Goal: Task Accomplishment & Management: Complete application form

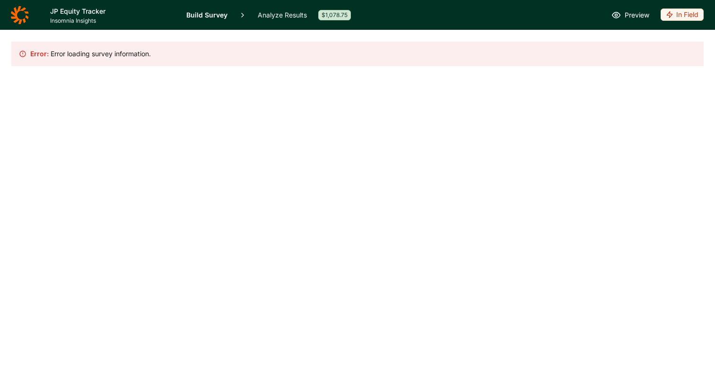
click at [20, 21] on icon at bounding box center [19, 15] width 18 height 18
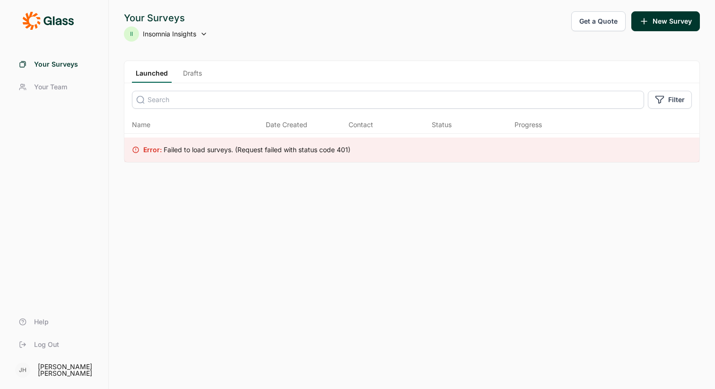
click at [20, 21] on div at bounding box center [54, 20] width 86 height 19
click at [60, 20] on icon at bounding box center [58, 21] width 6 height 7
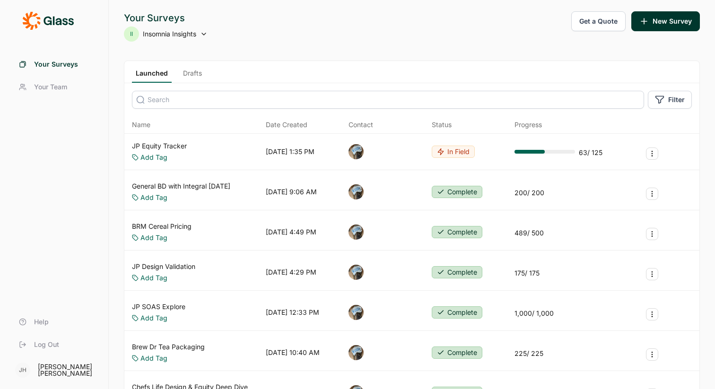
click at [193, 69] on link "Drafts" at bounding box center [192, 76] width 26 height 14
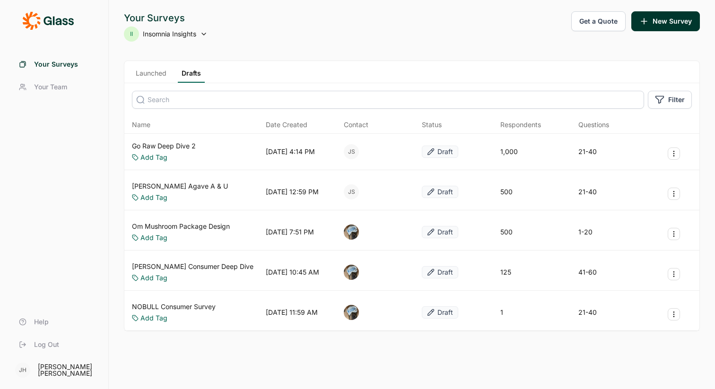
click at [165, 145] on link "Go Raw Deep Dive 2" at bounding box center [164, 145] width 64 height 9
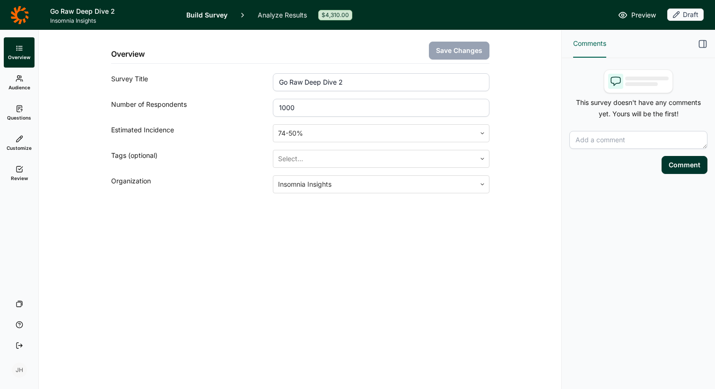
click at [22, 116] on span "Questions" at bounding box center [19, 117] width 24 height 7
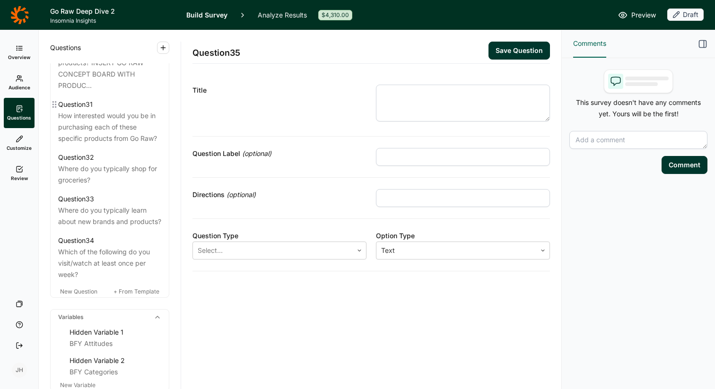
scroll to position [1918, 0]
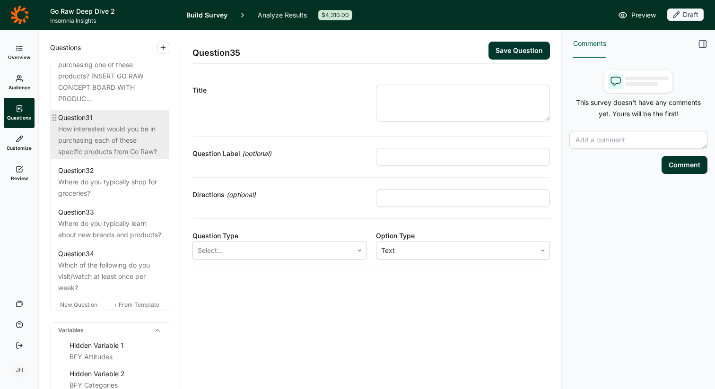
click at [96, 157] on div "How interested would you be in purchasing each of these specific products from …" at bounding box center [109, 140] width 103 height 34
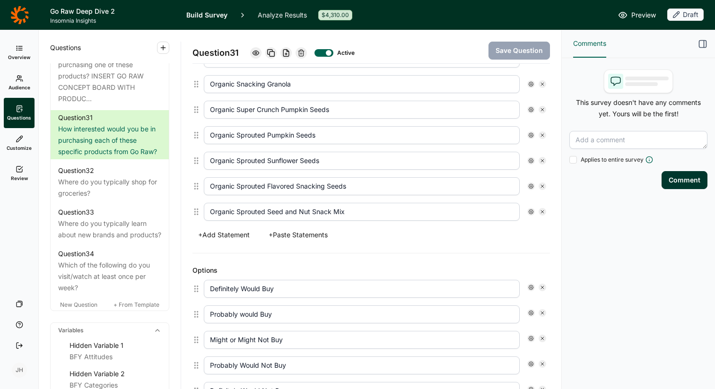
scroll to position [298, 0]
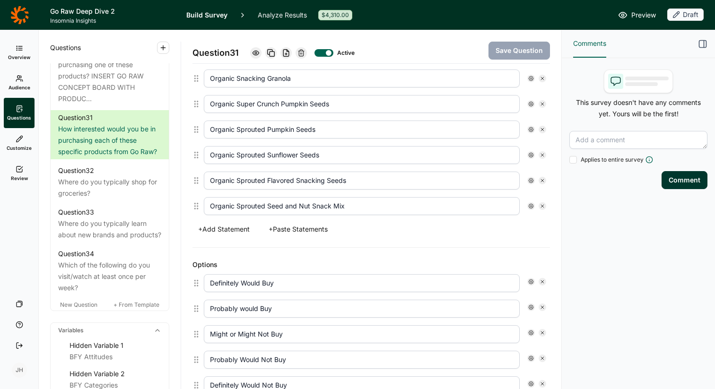
click at [313, 229] on button "+ Paste Statements" at bounding box center [298, 229] width 70 height 13
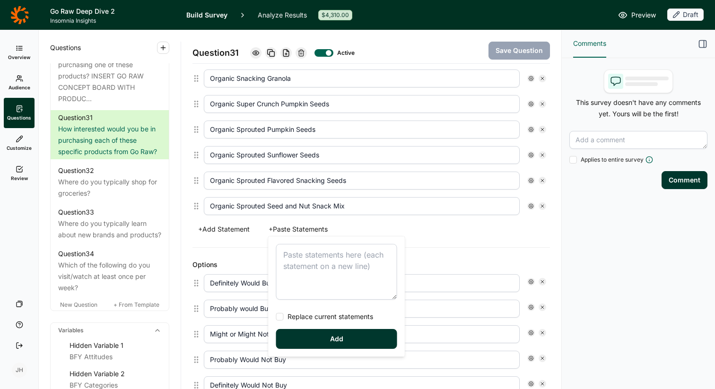
click at [290, 257] on textarea at bounding box center [336, 272] width 121 height 56
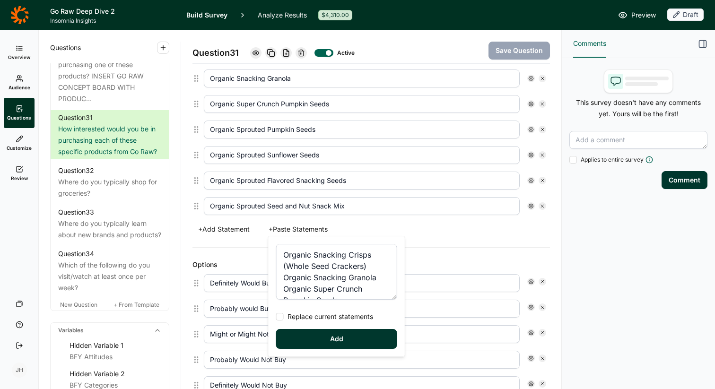
click at [281, 319] on div at bounding box center [280, 317] width 8 height 8
click at [276, 317] on input "Replace current statements" at bounding box center [276, 317] width 0 height 0
type textarea "Organic Snacking Crisps (Whole Seed Crackers) Organic Snacking Granola Organic …"
click at [310, 337] on button "Add" at bounding box center [336, 339] width 121 height 20
type input "Organic Sprouted Lightly Flavored Pumpkin Seeds"
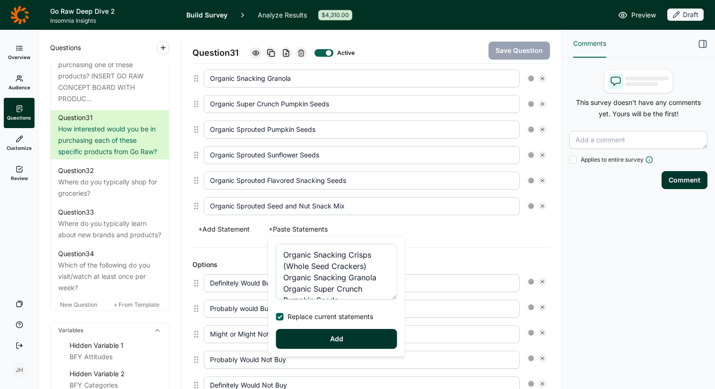
type input "Organic Sprouted Sunflower Seeds"
type input "Organic Sprouted Mixed Seeds"
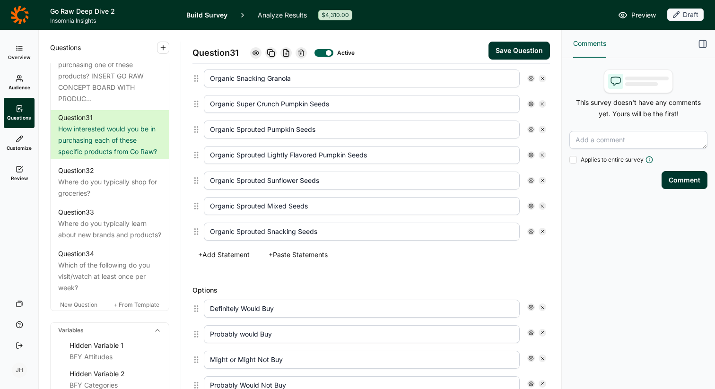
click at [525, 52] on button "Save Question" at bounding box center [518, 51] width 61 height 18
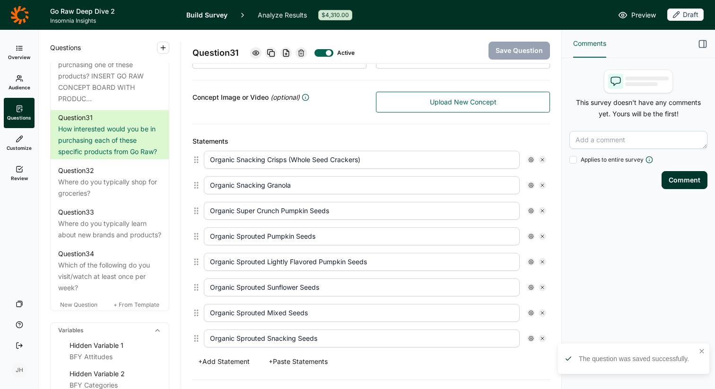
scroll to position [189, 0]
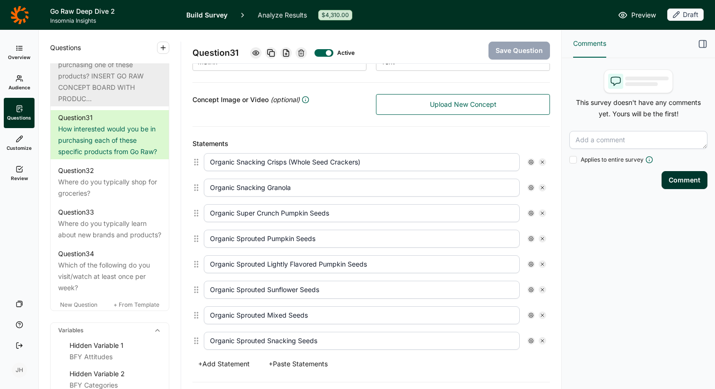
click at [75, 99] on div "How interested are you in purchasing one of these products? INSERT GO RAW CONCE…" at bounding box center [109, 76] width 103 height 57
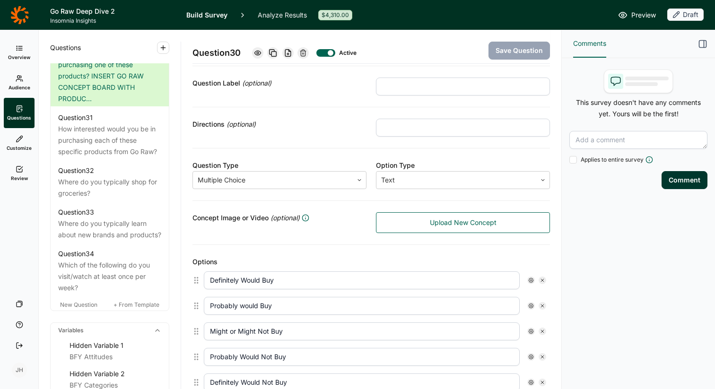
scroll to position [71, 0]
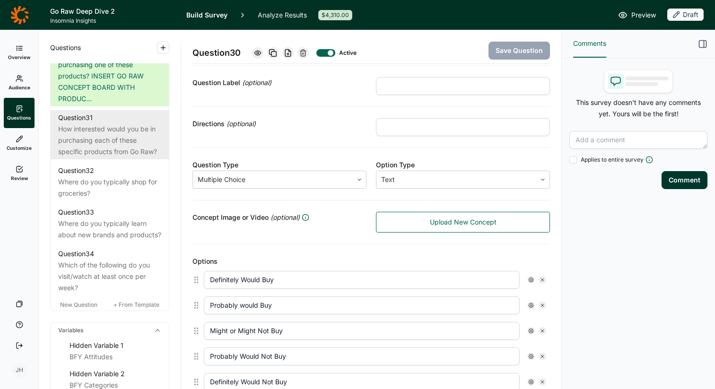
click at [105, 157] on div "How interested would you be in purchasing each of these specific products from …" at bounding box center [109, 140] width 103 height 34
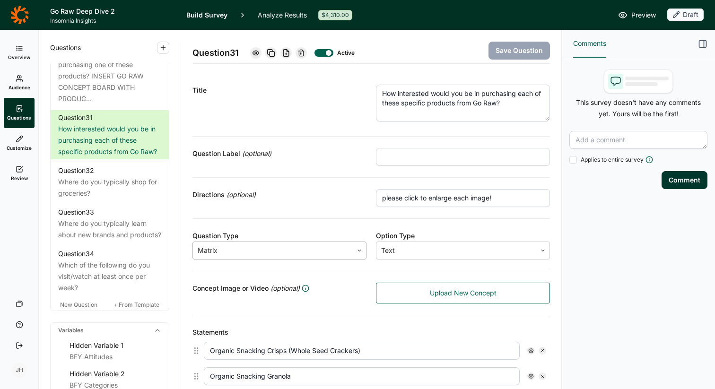
click at [359, 251] on use at bounding box center [359, 250] width 3 height 1
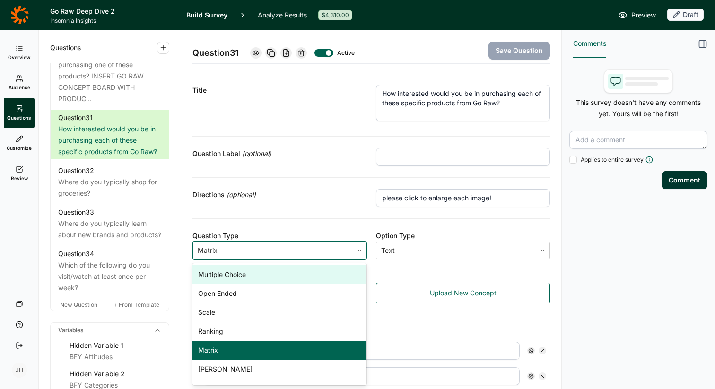
click at [359, 252] on icon at bounding box center [359, 251] width 6 height 6
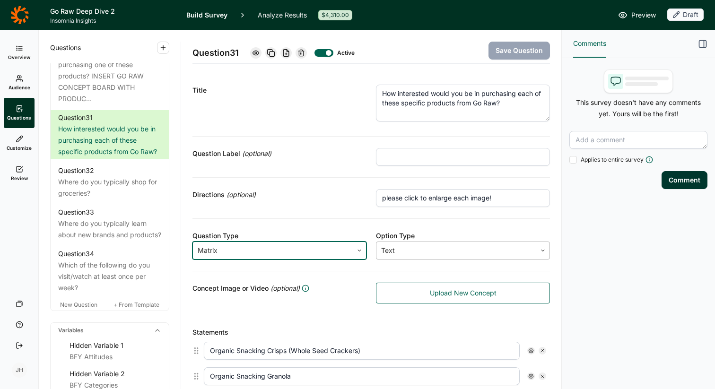
click at [402, 252] on div at bounding box center [456, 250] width 150 height 13
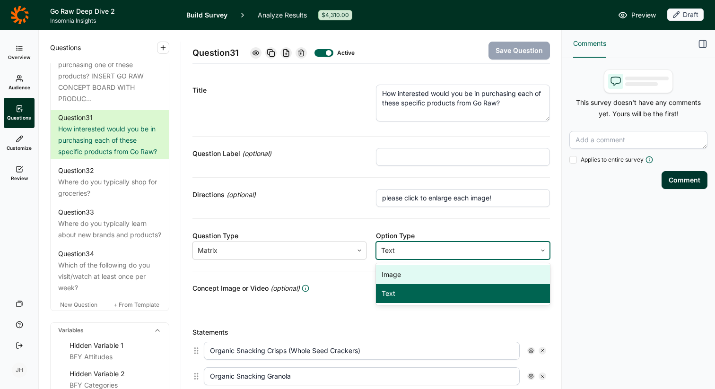
click at [394, 274] on div "Image" at bounding box center [463, 274] width 174 height 19
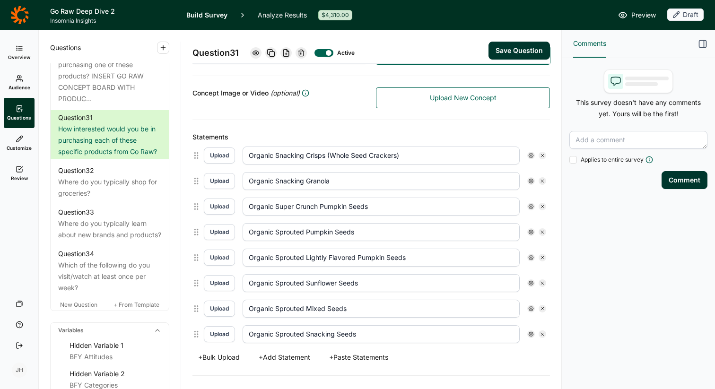
scroll to position [197, 0]
click at [219, 152] on button "Upload" at bounding box center [219, 154] width 31 height 16
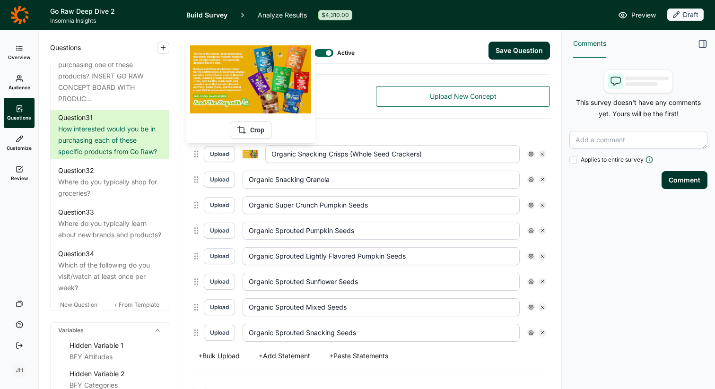
click at [251, 153] on img at bounding box center [250, 154] width 15 height 9
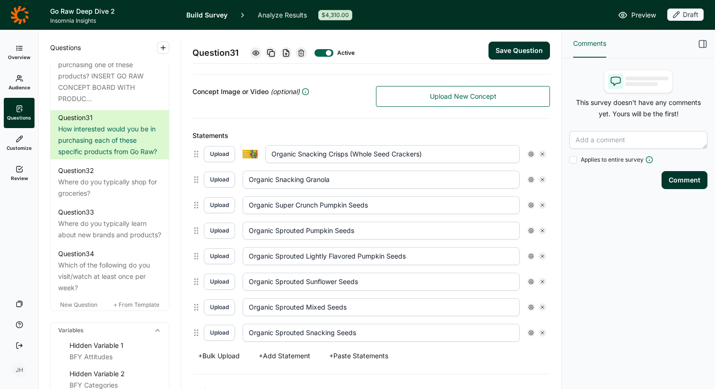
click at [220, 157] on button "Upload" at bounding box center [219, 154] width 31 height 16
click at [223, 151] on button "Upload" at bounding box center [219, 154] width 31 height 16
click at [217, 181] on button "Upload" at bounding box center [219, 180] width 31 height 16
click at [220, 205] on button "Upload" at bounding box center [219, 205] width 31 height 16
click at [219, 232] on button "Upload" at bounding box center [219, 231] width 31 height 16
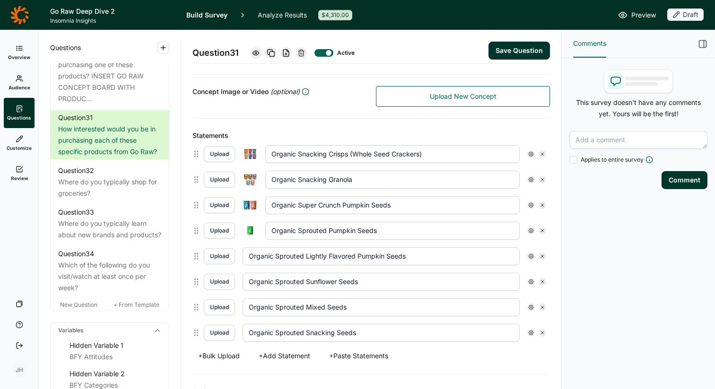
click at [220, 257] on button "Upload" at bounding box center [219, 256] width 31 height 16
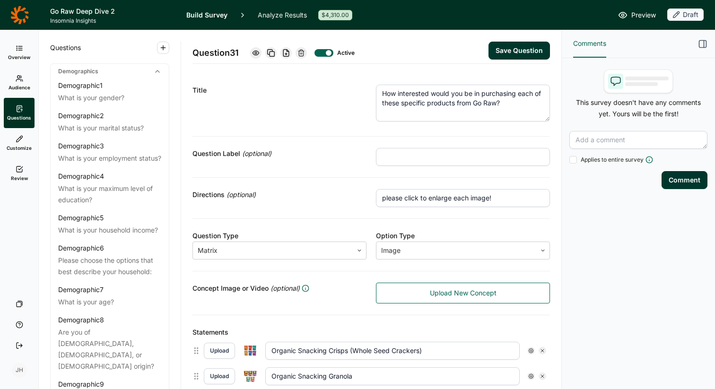
scroll to position [197, 0]
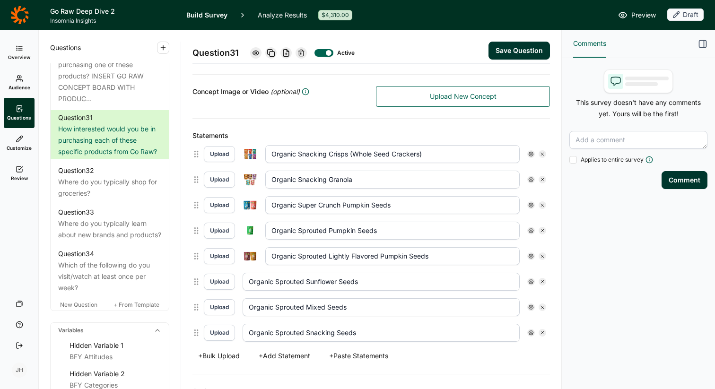
click at [222, 282] on button "Upload" at bounding box center [219, 282] width 31 height 16
click at [222, 308] on button "Upload" at bounding box center [219, 307] width 31 height 16
click at [220, 334] on button "Upload" at bounding box center [219, 333] width 31 height 16
click at [526, 49] on button "Save Question" at bounding box center [518, 51] width 61 height 18
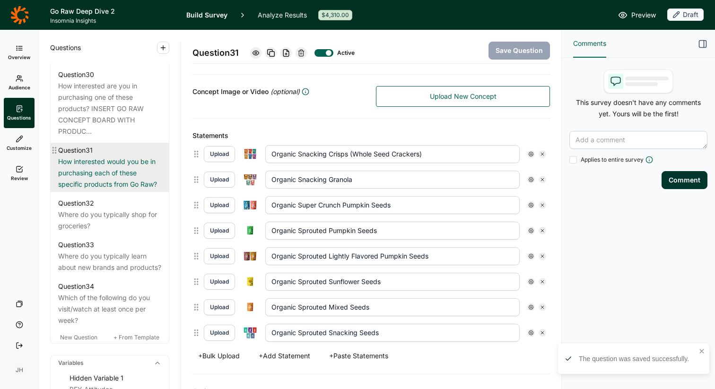
scroll to position [1884, 0]
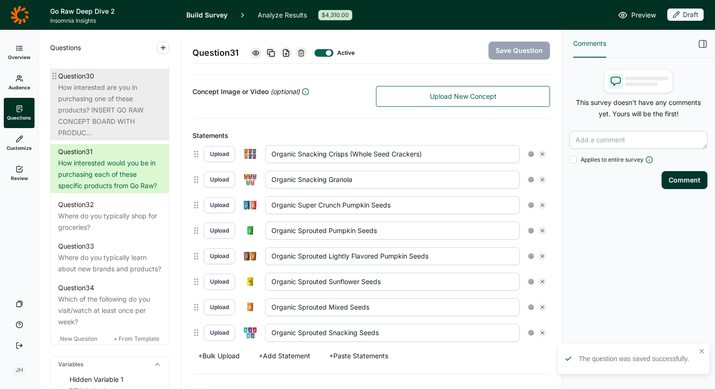
click at [126, 139] on div "How interested are you in purchasing one of these products? INSERT GO RAW CONCE…" at bounding box center [109, 110] width 103 height 57
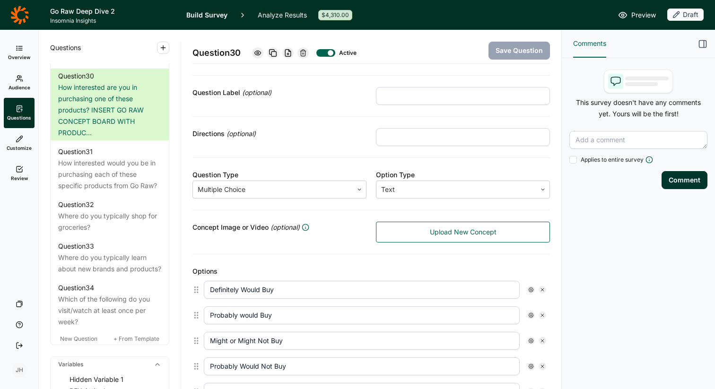
scroll to position [51, 0]
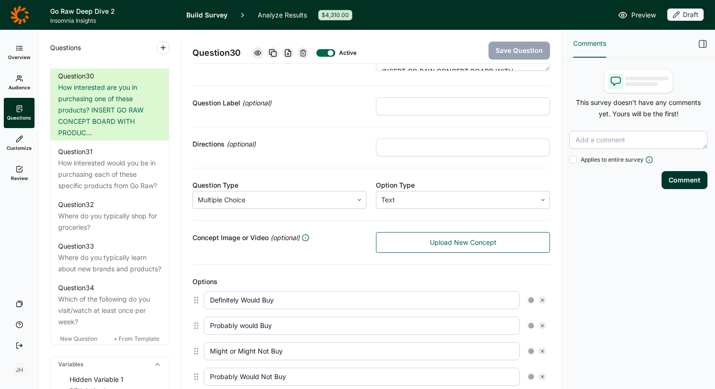
click at [410, 241] on link "Upload New Concept" at bounding box center [463, 242] width 174 height 21
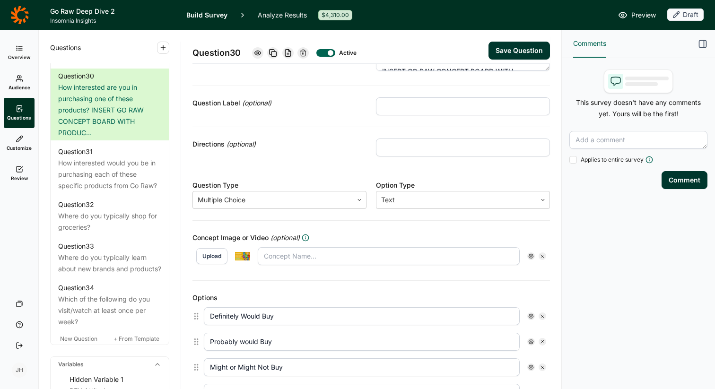
click at [526, 52] on button "Save Question" at bounding box center [518, 51] width 61 height 18
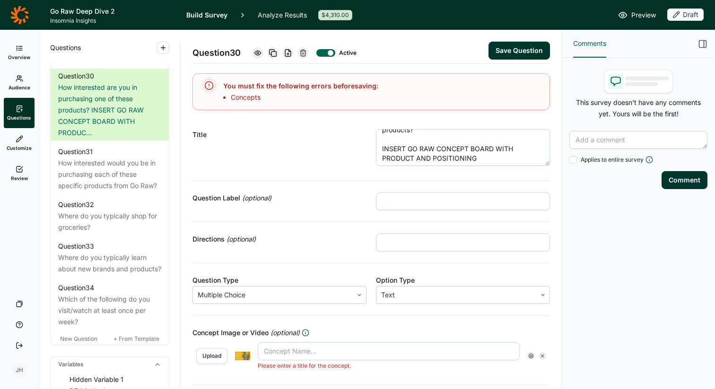
scroll to position [19, 0]
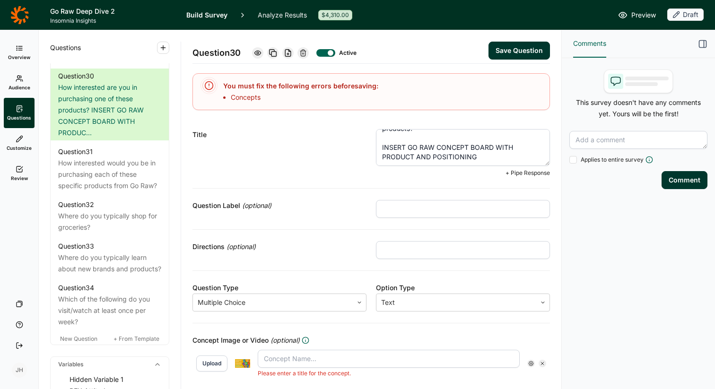
drag, startPoint x: 475, startPoint y: 160, endPoint x: 375, endPoint y: 145, distance: 100.8
click at [375, 145] on div "Title How interested are you in purchasing one of these products? INSERT GO RAW…" at bounding box center [370, 153] width 357 height 71
type textarea "How interested are you in purchasing one of these products?"
click at [279, 358] on input "text" at bounding box center [389, 359] width 262 height 18
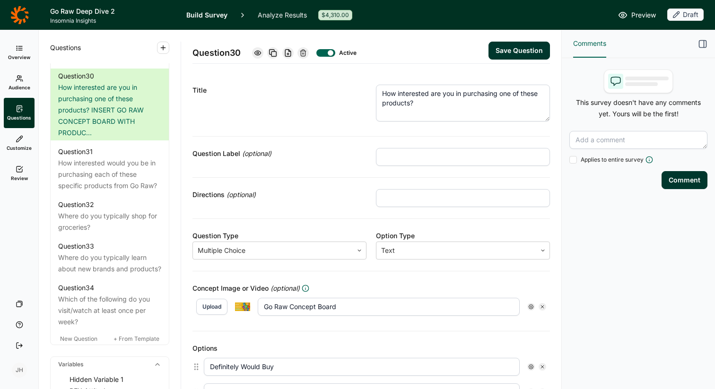
type input "Go Raw Concept Board"
click at [391, 277] on div "Concept Image or Video (optional) Upload Go Raw Concept Board" at bounding box center [370, 301] width 357 height 60
click at [506, 55] on button "Save Question" at bounding box center [518, 51] width 61 height 18
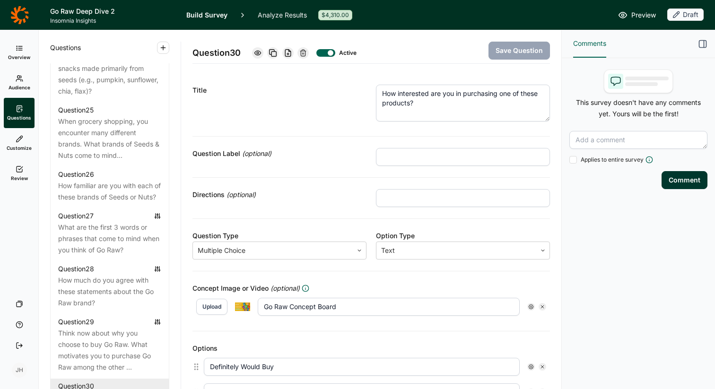
scroll to position [1581, 0]
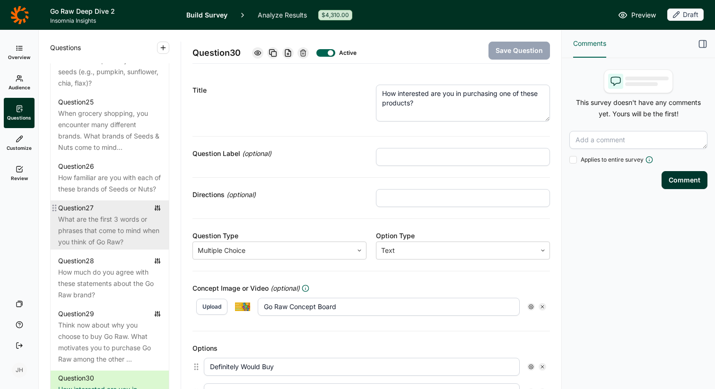
click at [100, 237] on div "What are the first 3 words or phrases that come to mind when you think of Go Ra…" at bounding box center [109, 231] width 103 height 34
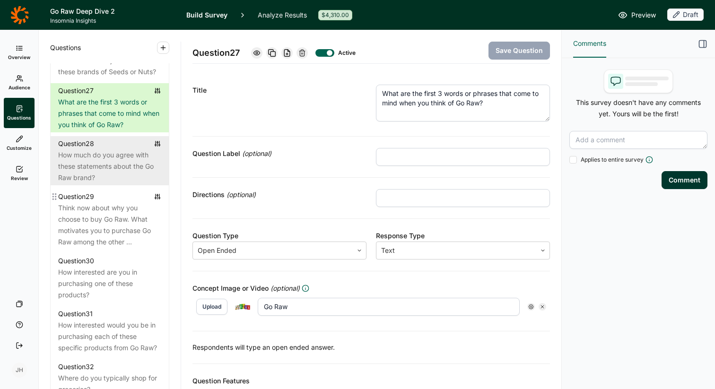
scroll to position [1698, 0]
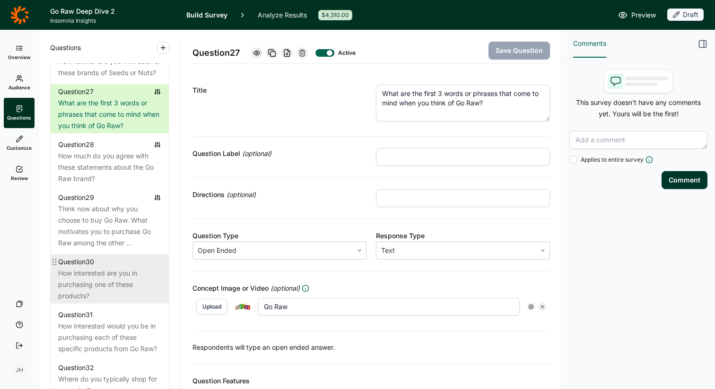
click at [98, 268] on div "Question 30" at bounding box center [109, 261] width 103 height 11
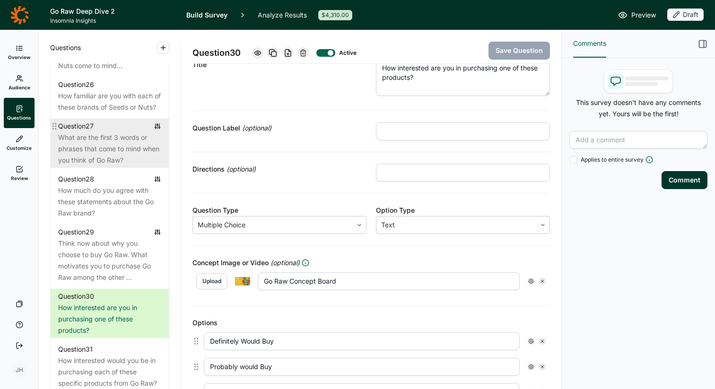
scroll to position [1651, 0]
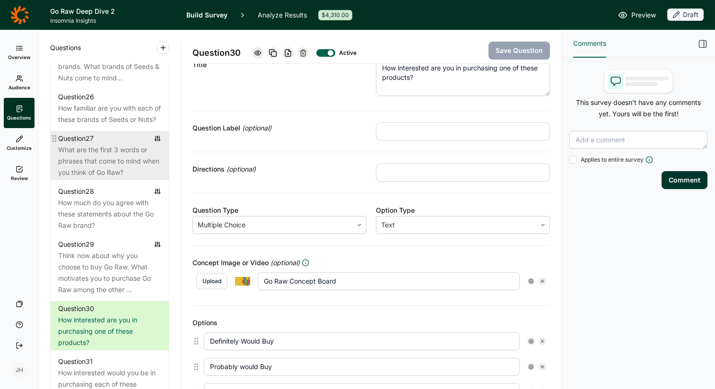
click at [103, 178] on div "What are the first 3 words or phrases that come to mind when you think of Go Ra…" at bounding box center [109, 161] width 103 height 34
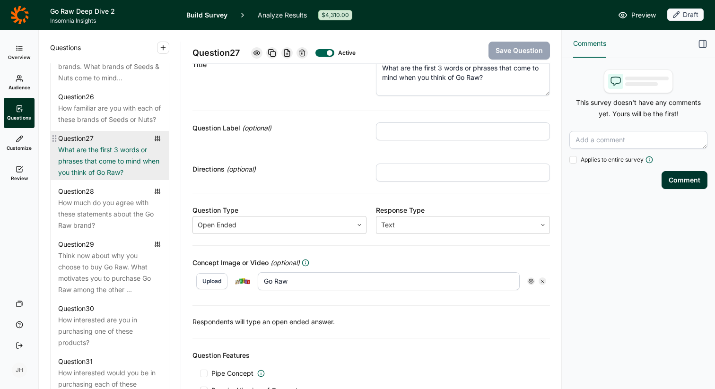
click at [103, 178] on div "What are the first 3 words or phrases that come to mind when you think of Go Ra…" at bounding box center [109, 161] width 103 height 34
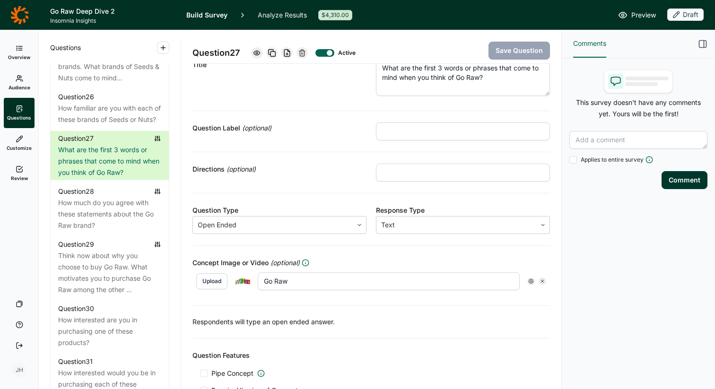
click at [700, 46] on icon "button" at bounding box center [702, 43] width 9 height 9
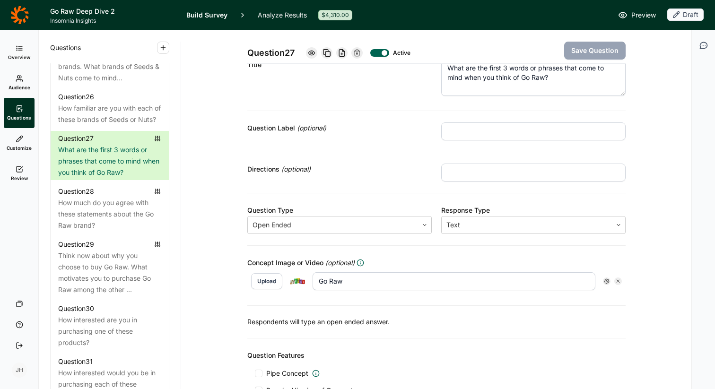
click at [302, 279] on img at bounding box center [297, 281] width 15 height 9
click at [266, 281] on button "Upload" at bounding box center [266, 281] width 31 height 16
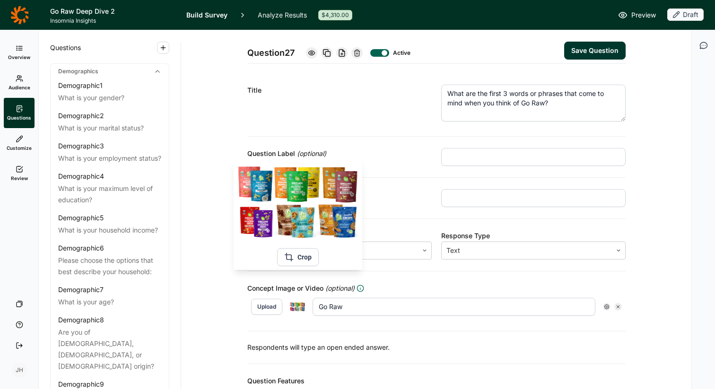
scroll to position [26, 0]
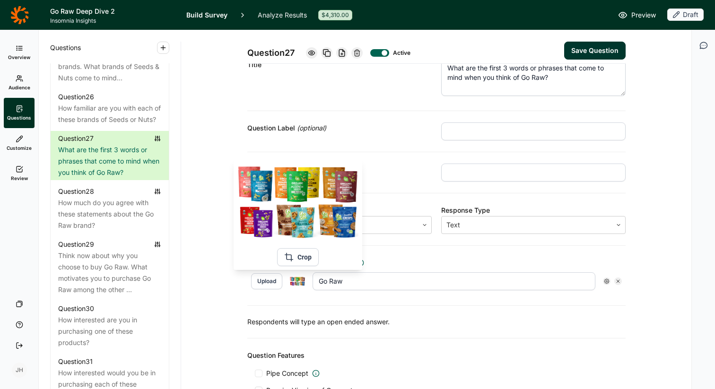
click at [295, 282] on img at bounding box center [297, 281] width 15 height 9
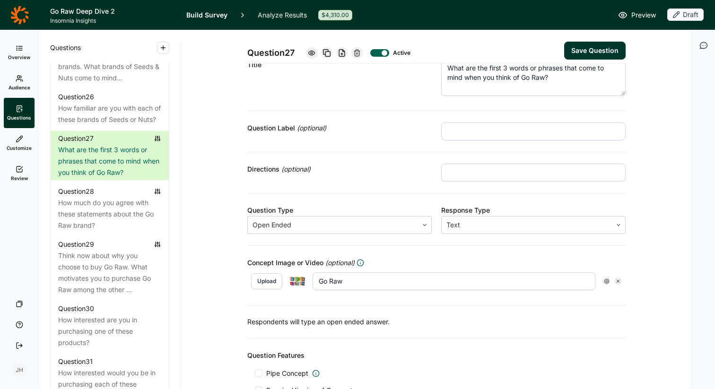
click at [268, 282] on button "Upload" at bounding box center [266, 281] width 31 height 16
click at [583, 50] on button "Save Question" at bounding box center [594, 51] width 61 height 18
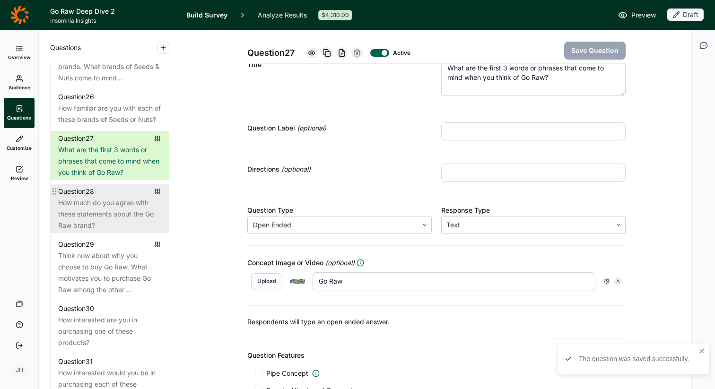
click at [114, 226] on div "How much do you agree with these statements about the Go Raw brand?" at bounding box center [109, 214] width 103 height 34
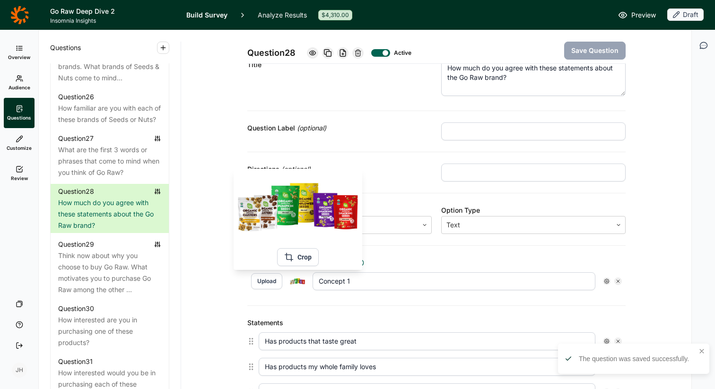
click at [298, 279] on img at bounding box center [297, 281] width 15 height 9
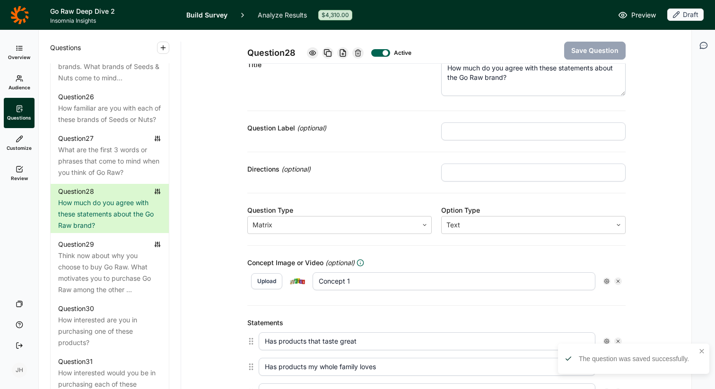
click at [266, 285] on button "Upload" at bounding box center [266, 281] width 31 height 16
click at [589, 53] on button "Save Question" at bounding box center [594, 51] width 61 height 18
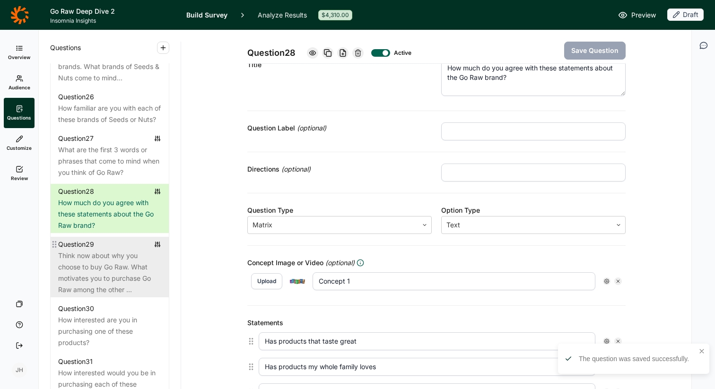
click at [99, 274] on div "Think now about why you choose to buy Go Raw. What motivates you to purchase Go…" at bounding box center [109, 272] width 103 height 45
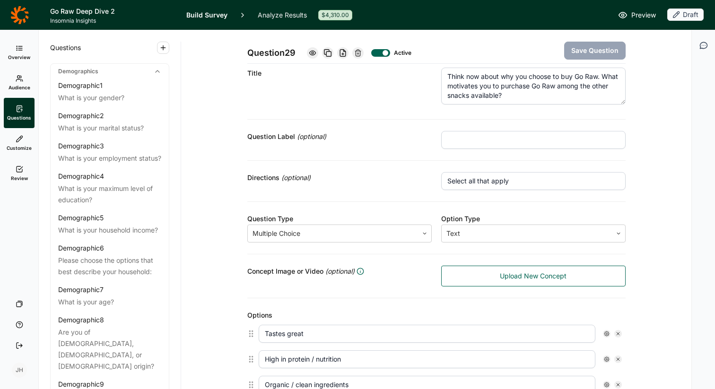
click at [21, 171] on use at bounding box center [20, 169] width 6 height 6
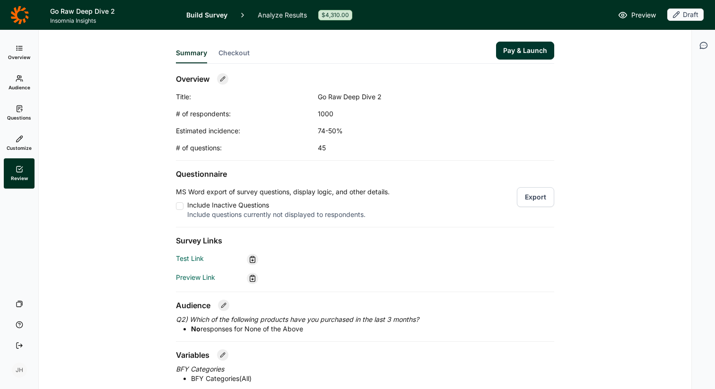
click at [648, 13] on span "Preview" at bounding box center [643, 14] width 25 height 11
click at [17, 109] on use at bounding box center [19, 108] width 5 height 6
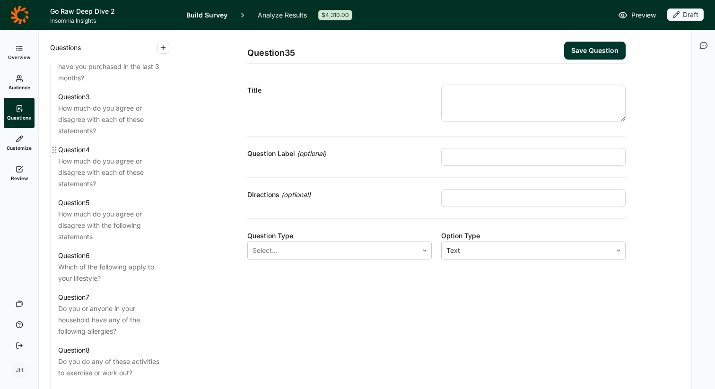
scroll to position [470, 0]
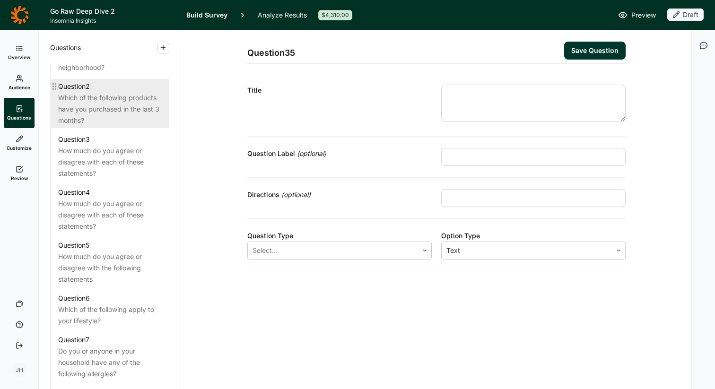
click at [92, 104] on div "Which of the following products have you purchased in the last 3 months?" at bounding box center [109, 109] width 103 height 34
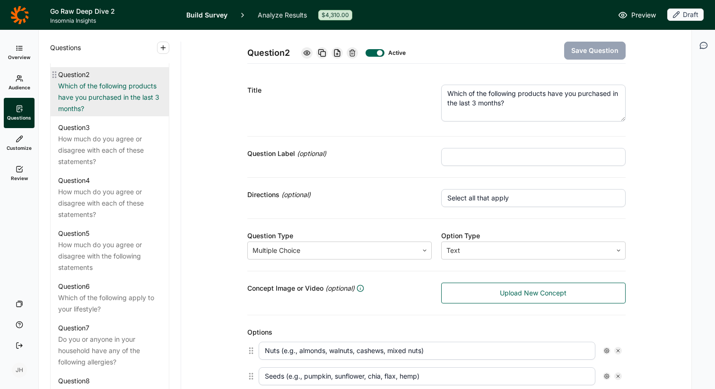
scroll to position [489, 0]
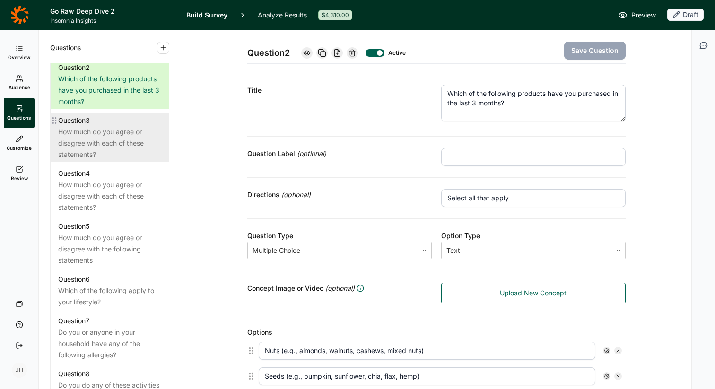
click at [86, 126] on div "How much do you agree or disagree with each of these statements?" at bounding box center [109, 143] width 103 height 34
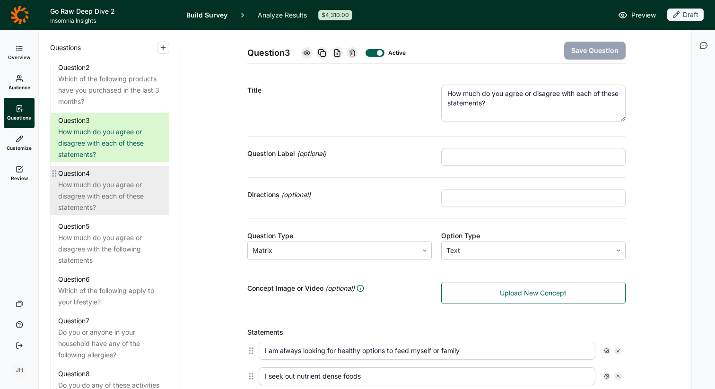
click at [84, 179] on div "How much do you agree or disagree with each of these statements?" at bounding box center [109, 196] width 103 height 34
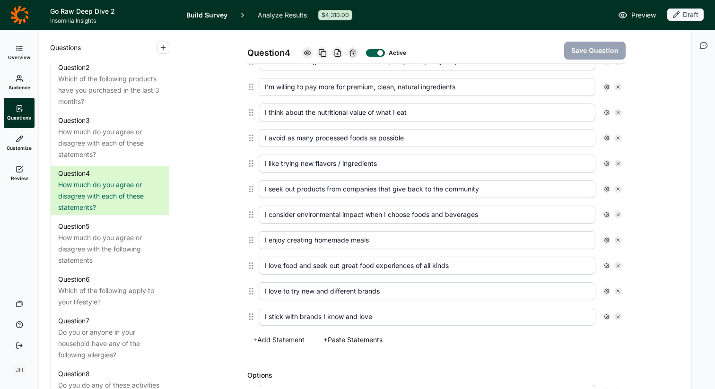
scroll to position [292, 0]
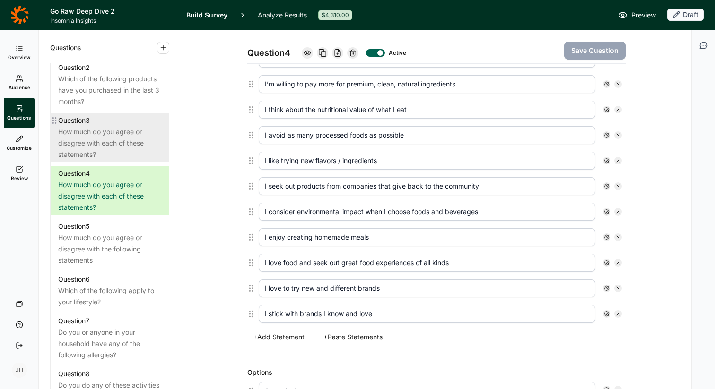
click at [124, 126] on div "How much do you agree or disagree with each of these statements?" at bounding box center [109, 143] width 103 height 34
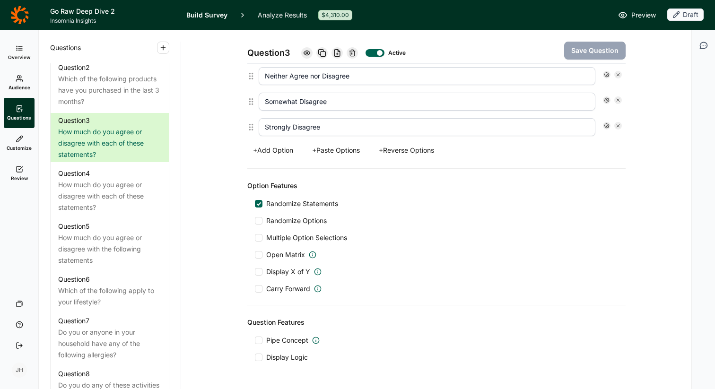
scroll to position [629, 0]
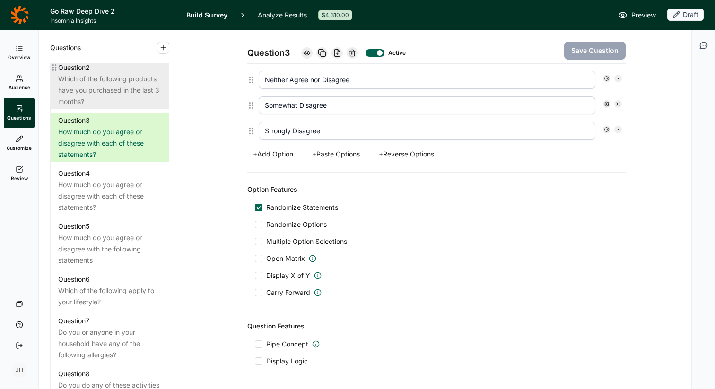
click at [111, 87] on div "Which of the following products have you purchased in the last 3 months?" at bounding box center [109, 90] width 103 height 34
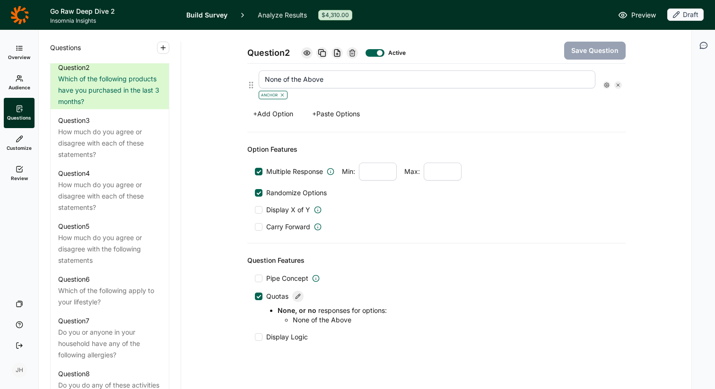
click at [323, 322] on li "None of the Above" at bounding box center [455, 319] width 325 height 9
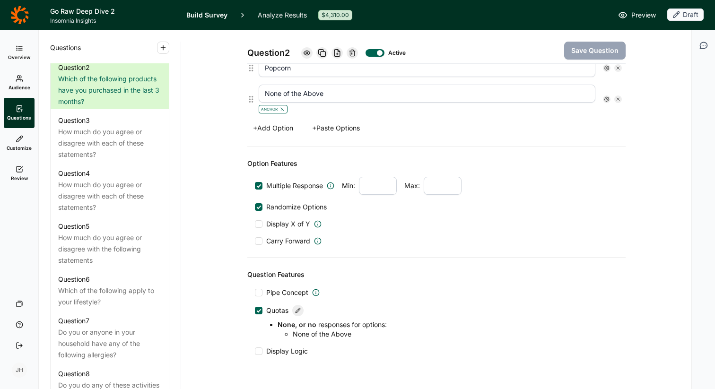
scroll to position [638, 0]
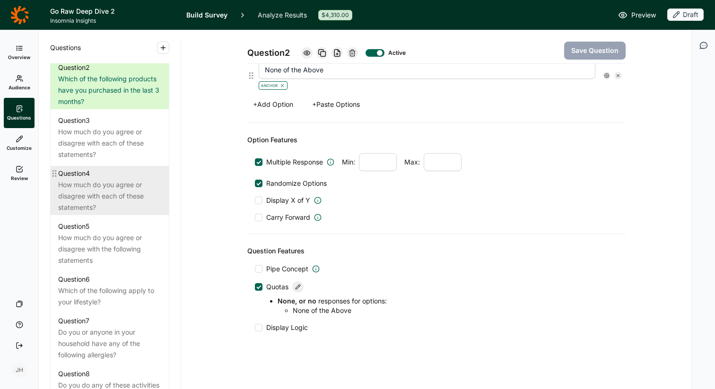
click at [105, 187] on div "How much do you agree or disagree with each of these statements?" at bounding box center [109, 196] width 103 height 34
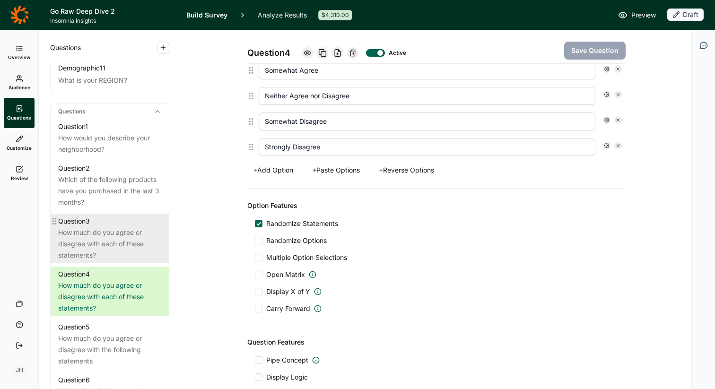
scroll to position [373, 0]
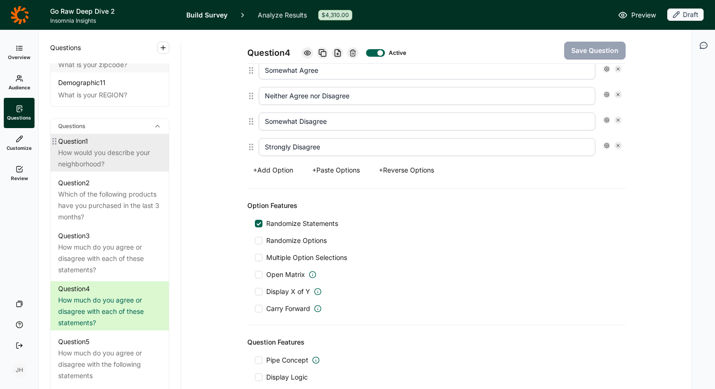
click at [104, 149] on div "How would you describe your neighborhood?" at bounding box center [109, 158] width 103 height 23
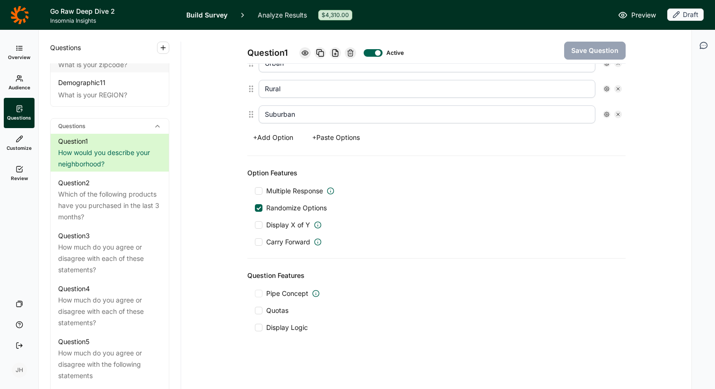
click at [638, 17] on span "Preview" at bounding box center [643, 14] width 25 height 11
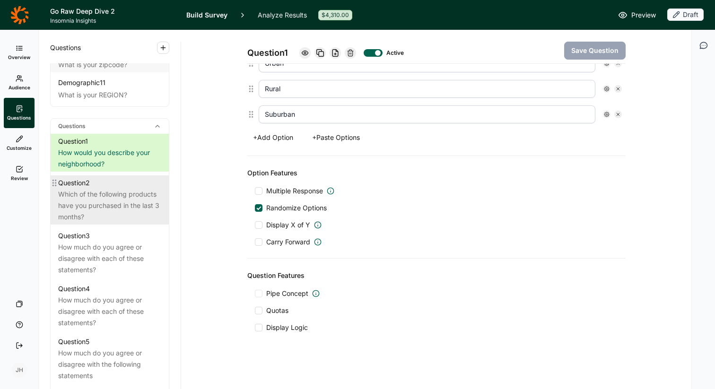
click at [119, 190] on div "Which of the following products have you purchased in the last 3 months?" at bounding box center [109, 206] width 103 height 34
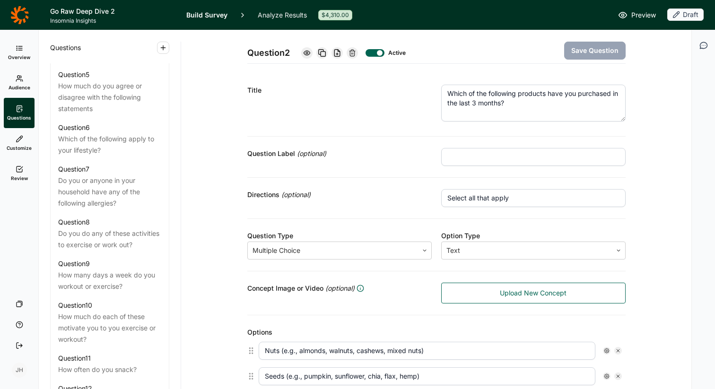
click at [644, 14] on span "Preview" at bounding box center [643, 14] width 25 height 11
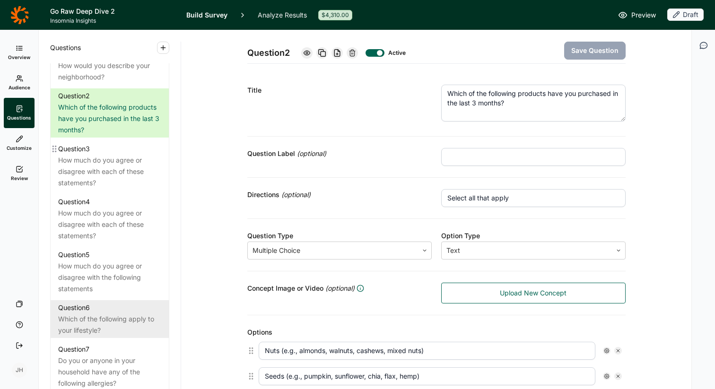
scroll to position [459, 0]
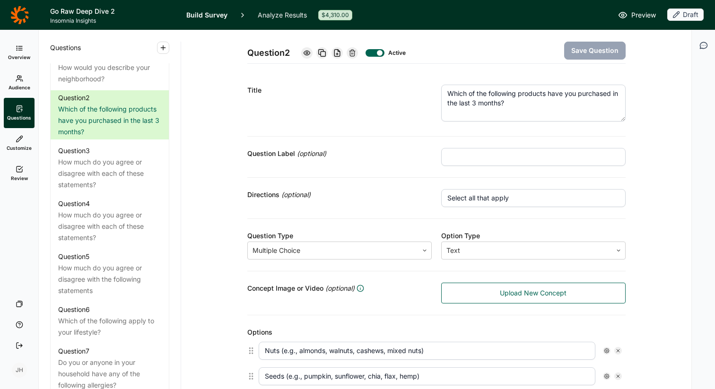
click at [641, 15] on span "Preview" at bounding box center [643, 14] width 25 height 11
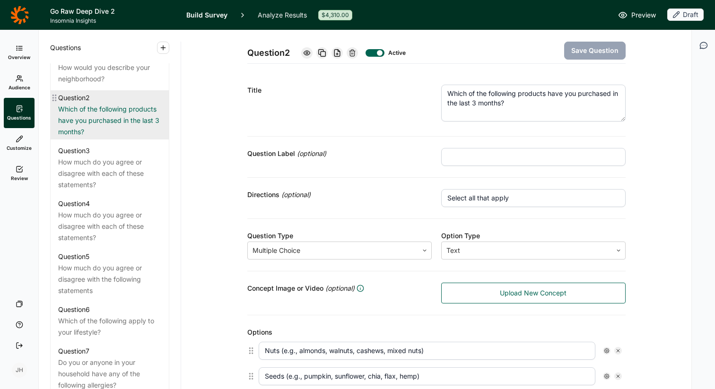
click at [96, 118] on div "Which of the following products have you purchased in the last 3 months?" at bounding box center [109, 121] width 103 height 34
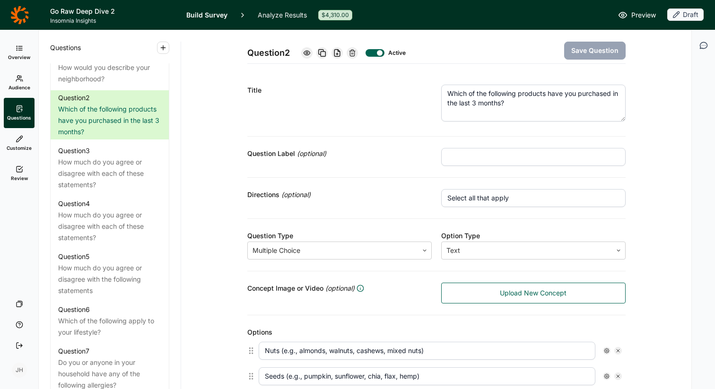
click at [521, 104] on textarea "Which of the following products have you purchased in the last 3 months?" at bounding box center [533, 103] width 184 height 37
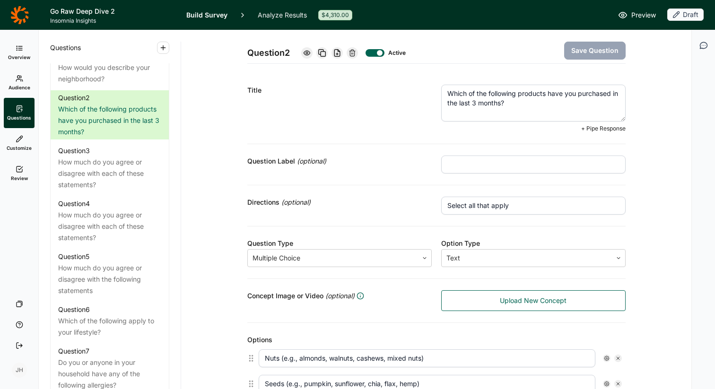
click at [521, 105] on textarea "Which of the following products have you purchased in the last 3 months?" at bounding box center [533, 103] width 184 height 37
click at [389, 176] on div "Question Label (optional)" at bounding box center [436, 164] width 378 height 41
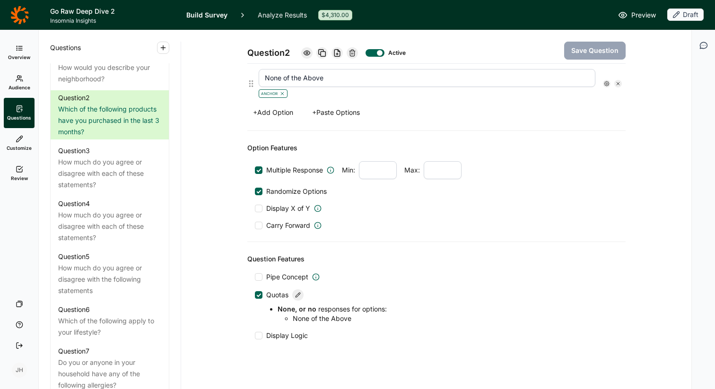
scroll to position [631, 0]
click at [258, 294] on div at bounding box center [258, 294] width 5 height 5
click at [255, 295] on input "Quotas" at bounding box center [255, 295] width 0 height 0
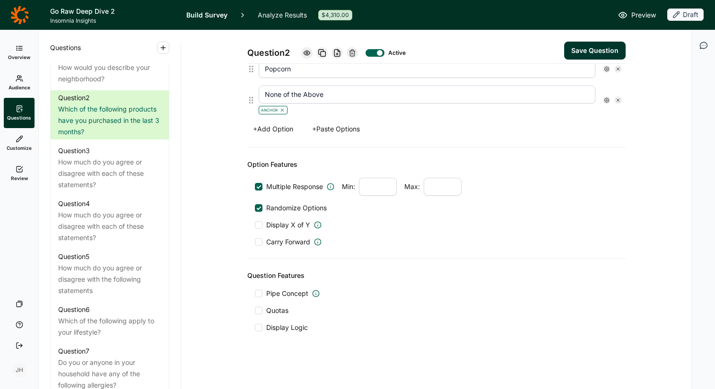
click at [260, 314] on div at bounding box center [259, 311] width 8 height 8
click at [255, 311] on input "Quotas" at bounding box center [255, 311] width 0 height 0
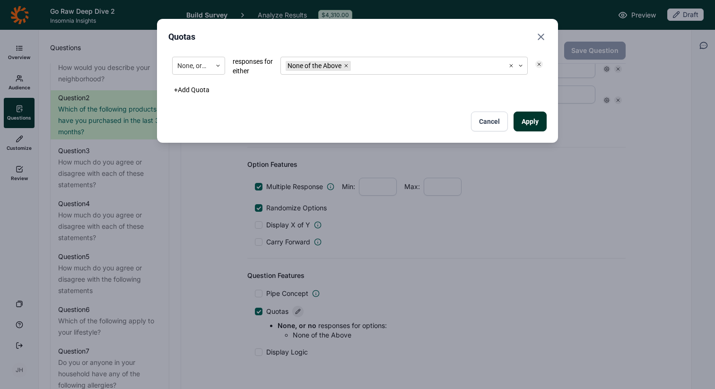
click at [531, 124] on button "Apply" at bounding box center [529, 122] width 33 height 20
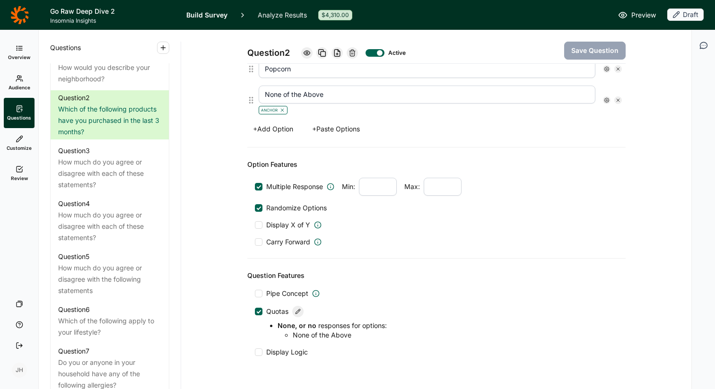
click at [300, 309] on use at bounding box center [297, 311] width 5 height 5
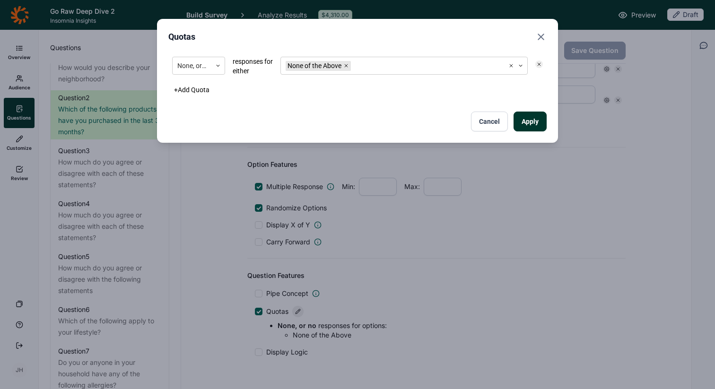
click at [176, 89] on button "+ Add Quota" at bounding box center [191, 89] width 47 height 13
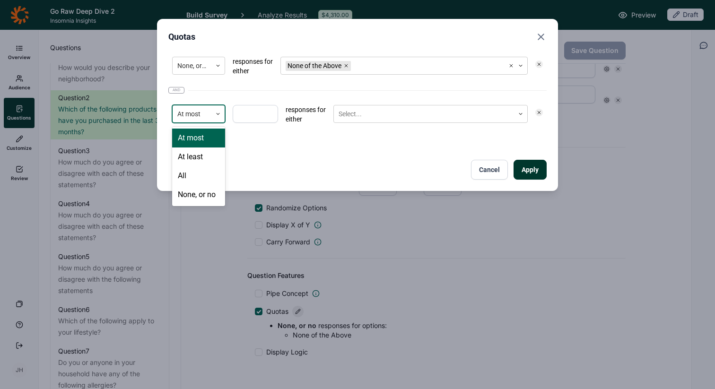
click at [215, 113] on icon at bounding box center [218, 114] width 6 height 6
click at [197, 198] on div "None, or no" at bounding box center [198, 194] width 53 height 19
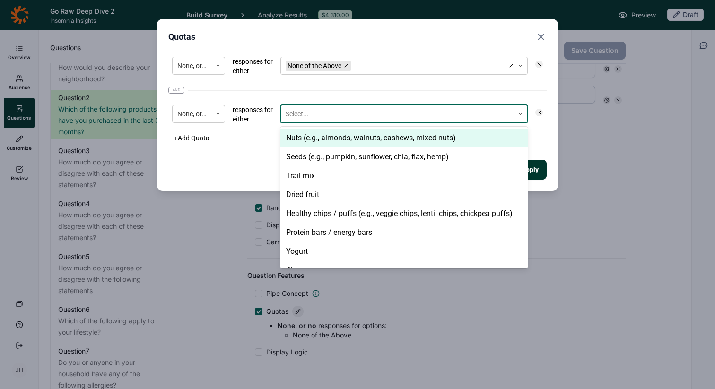
click at [306, 115] on div at bounding box center [398, 114] width 224 height 12
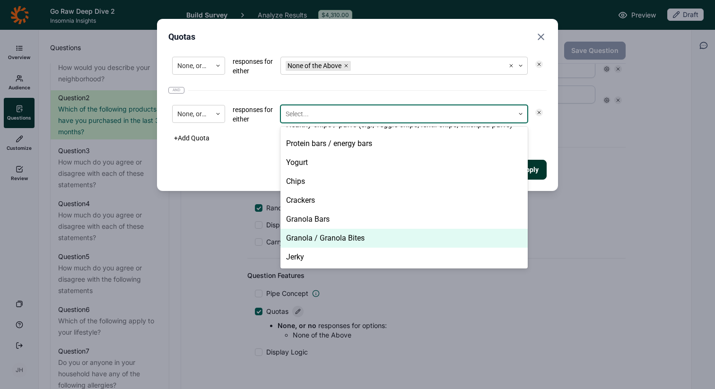
scroll to position [127, 0]
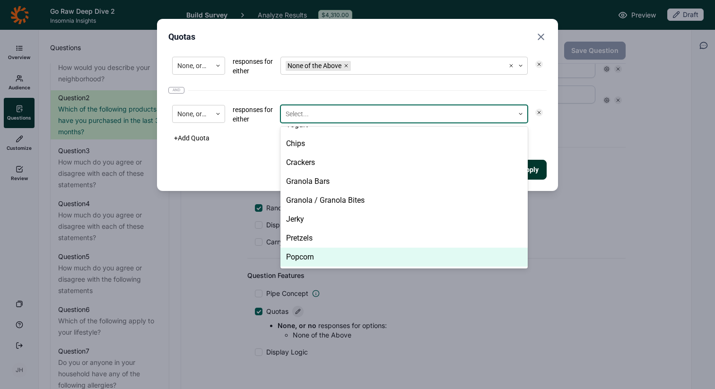
click at [304, 259] on div "Popcorn" at bounding box center [403, 257] width 247 height 19
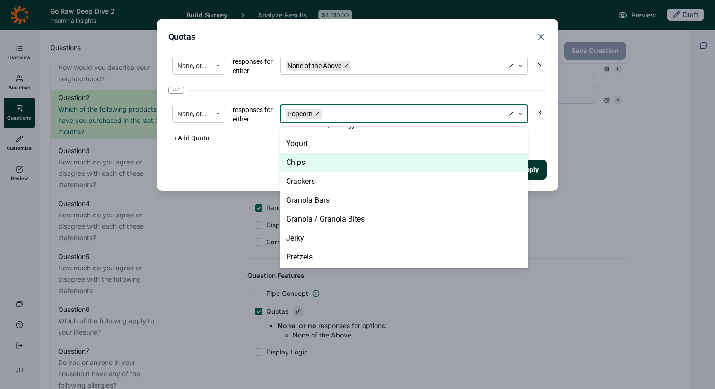
click at [543, 137] on div "+ Add Quota" at bounding box center [357, 137] width 378 height 13
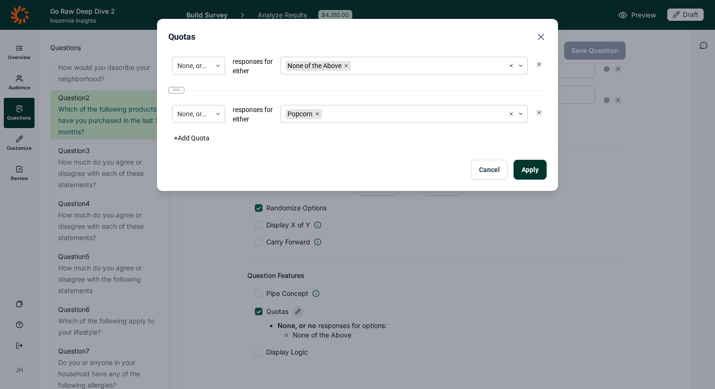
click at [192, 139] on button "+ Add Quota" at bounding box center [191, 137] width 47 height 13
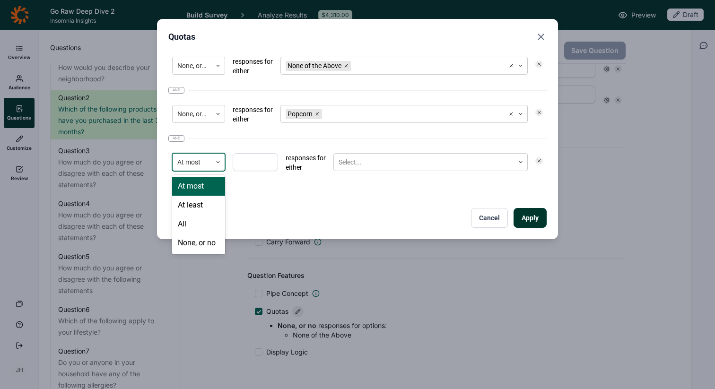
click at [212, 162] on div at bounding box center [217, 162] width 13 height 6
click at [198, 246] on div "None, or no" at bounding box center [198, 243] width 53 height 19
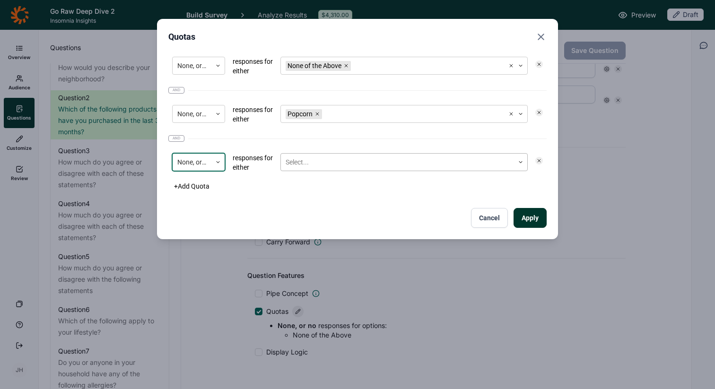
click at [310, 162] on div at bounding box center [398, 162] width 224 height 12
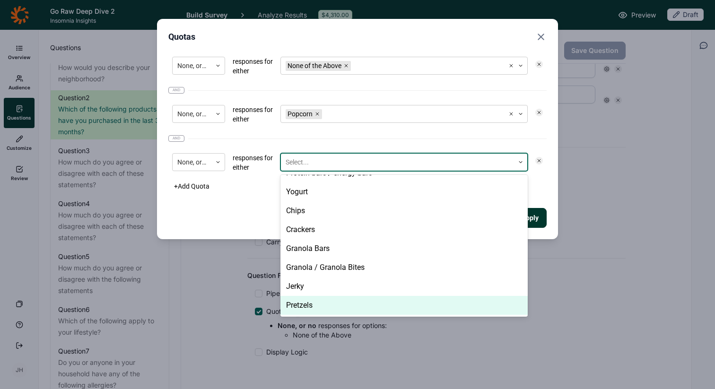
click at [310, 307] on div "Pretzels" at bounding box center [403, 305] width 247 height 19
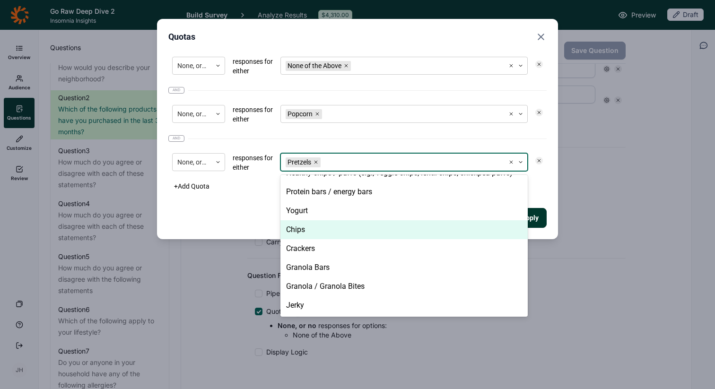
click at [542, 219] on button "Apply" at bounding box center [529, 218] width 33 height 20
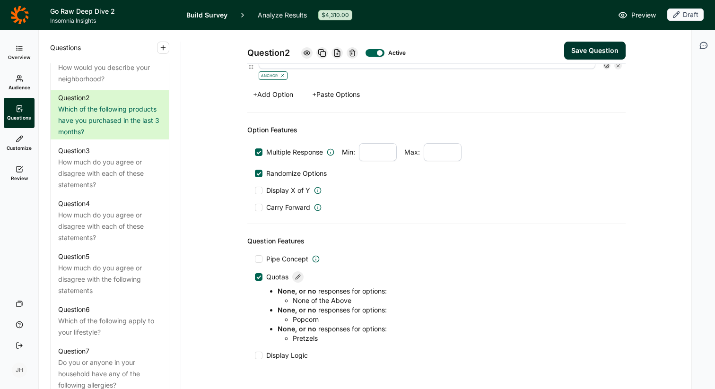
scroll to position [676, 0]
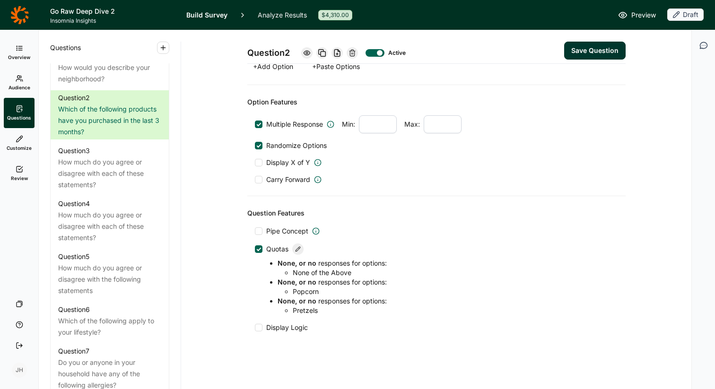
click at [299, 248] on use at bounding box center [297, 249] width 5 height 5
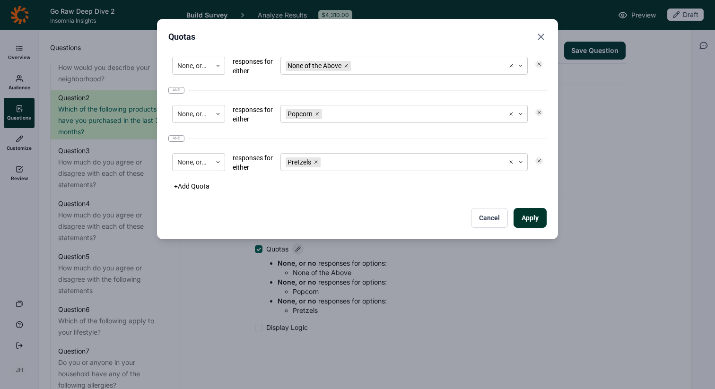
click at [193, 185] on button "+ Add Quota" at bounding box center [191, 186] width 47 height 13
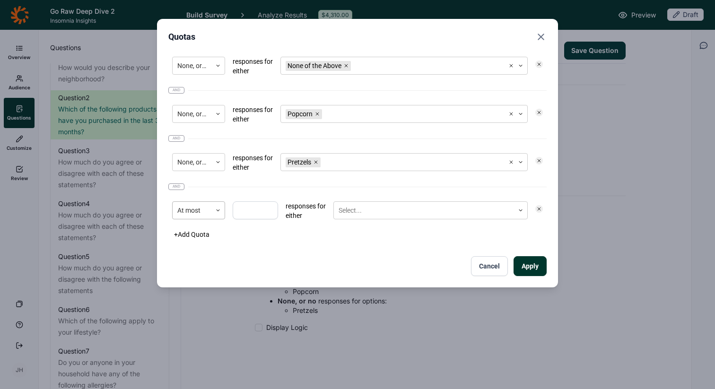
click at [217, 213] on icon at bounding box center [218, 211] width 6 height 6
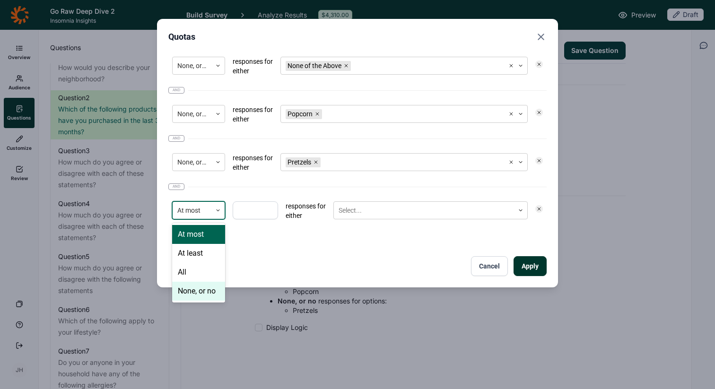
click at [202, 296] on div "None, or no" at bounding box center [198, 291] width 53 height 19
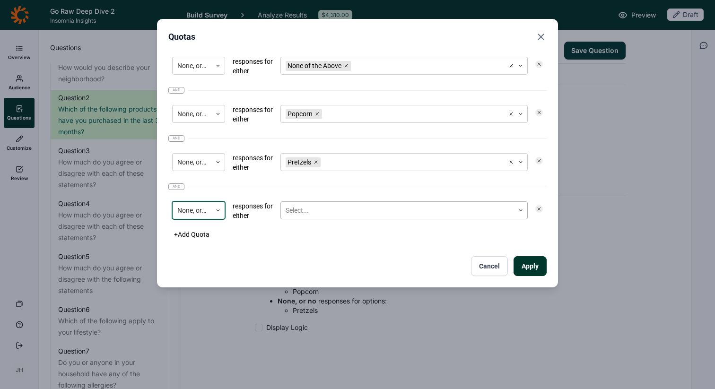
click at [304, 212] on div at bounding box center [398, 211] width 224 height 12
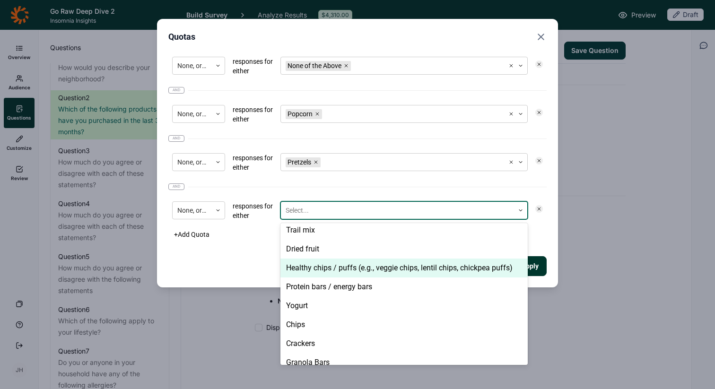
scroll to position [52, 0]
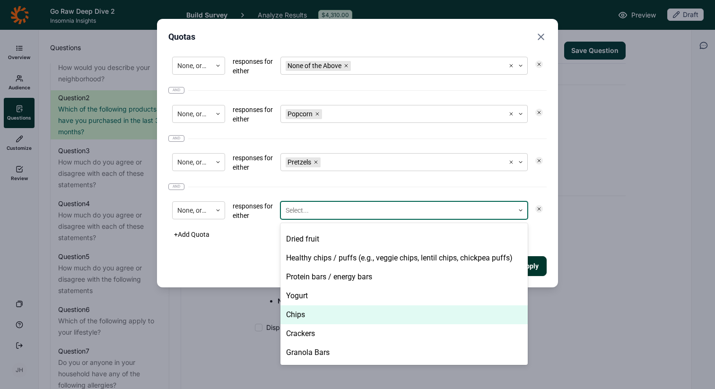
click at [299, 315] on div "Chips" at bounding box center [403, 314] width 247 height 19
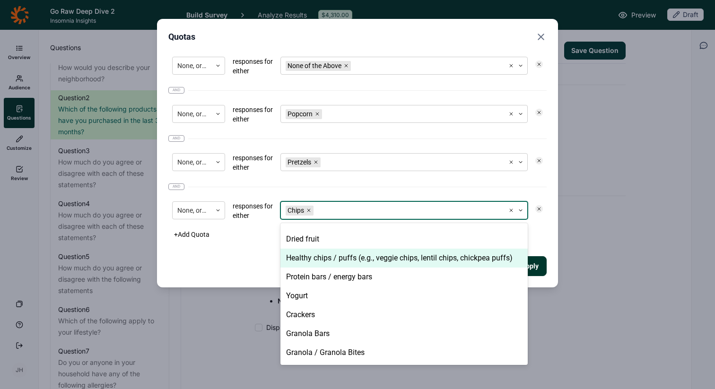
click at [526, 261] on div "Healthy chips / puffs (e.g., veggie chips, lentil chips, chickpea puffs)" at bounding box center [403, 258] width 247 height 19
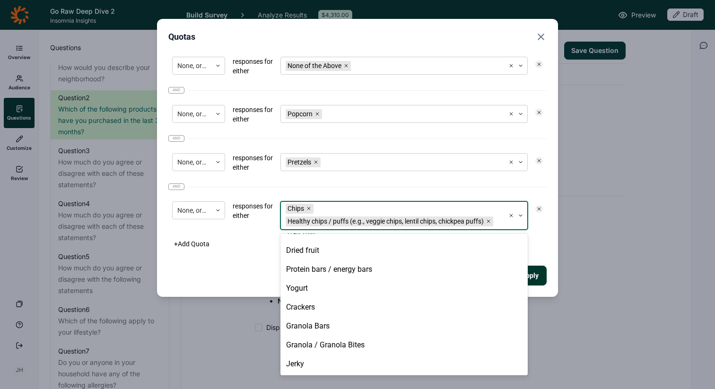
scroll to position [51, 0]
click at [490, 221] on use "Remove Healthy chips / puffs (e.g., veggie chips, lentil chips, chickpea puffs)" at bounding box center [488, 221] width 3 height 3
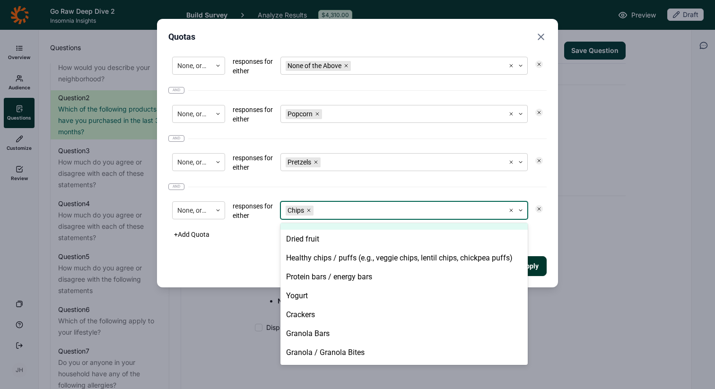
click at [309, 210] on icon "Remove Chips" at bounding box center [309, 211] width 6 height 6
click at [541, 228] on div "+ Add Quota" at bounding box center [357, 234] width 378 height 13
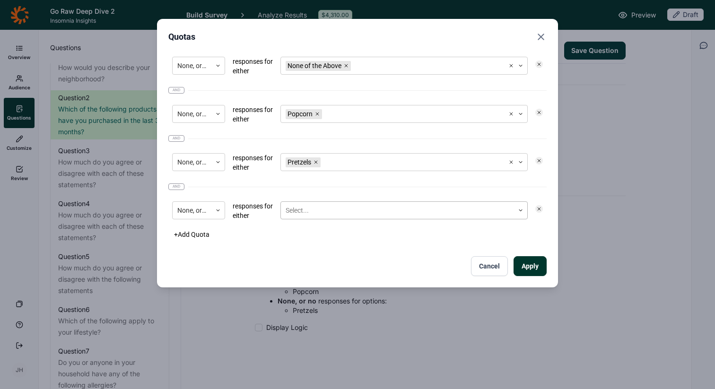
click at [538, 209] on use at bounding box center [539, 209] width 3 height 3
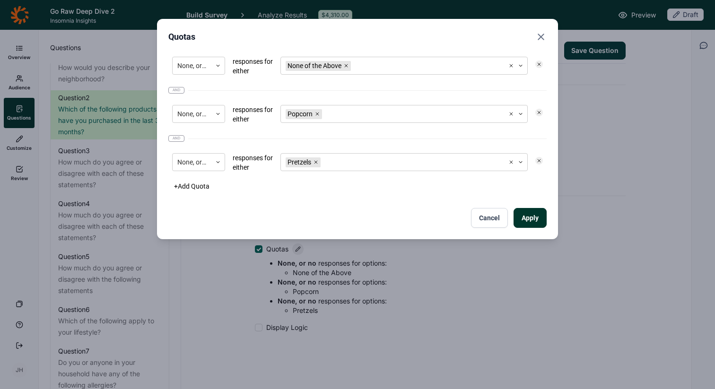
click at [539, 160] on use at bounding box center [539, 160] width 3 height 3
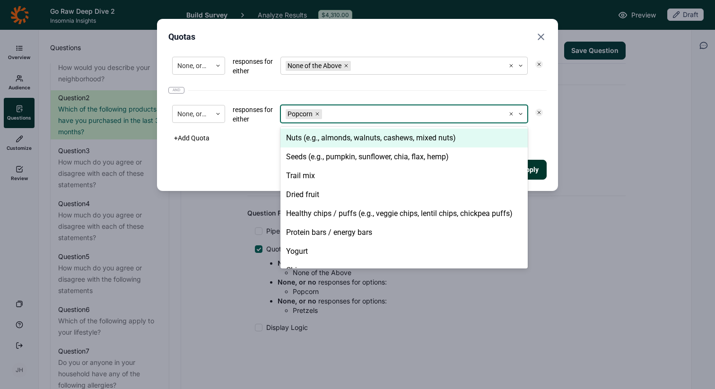
click at [496, 116] on div at bounding box center [412, 114] width 176 height 12
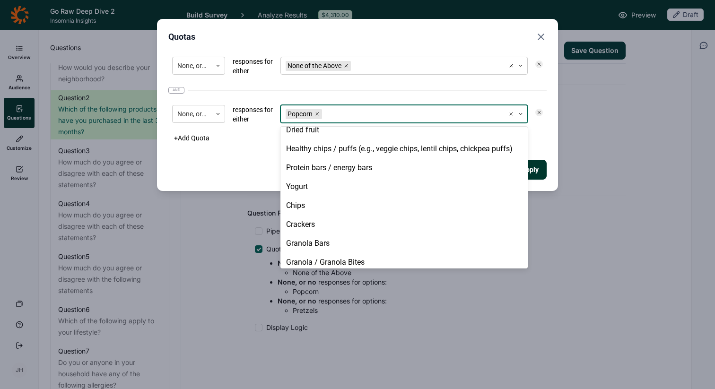
scroll to position [65, 0]
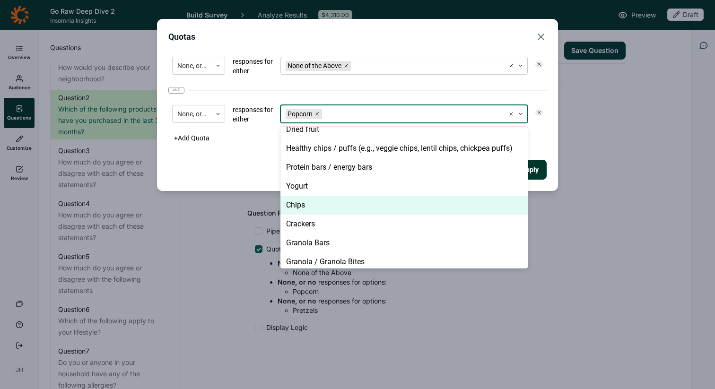
click at [324, 206] on div "Chips" at bounding box center [403, 205] width 247 height 19
click at [311, 206] on div "Crackers" at bounding box center [403, 205] width 247 height 19
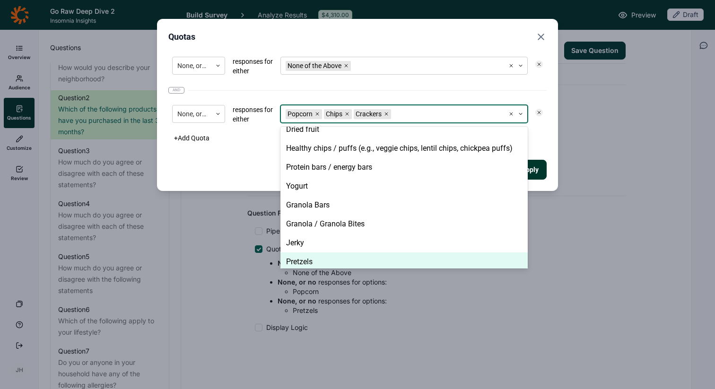
click at [306, 262] on div "Pretzels" at bounding box center [403, 261] width 247 height 19
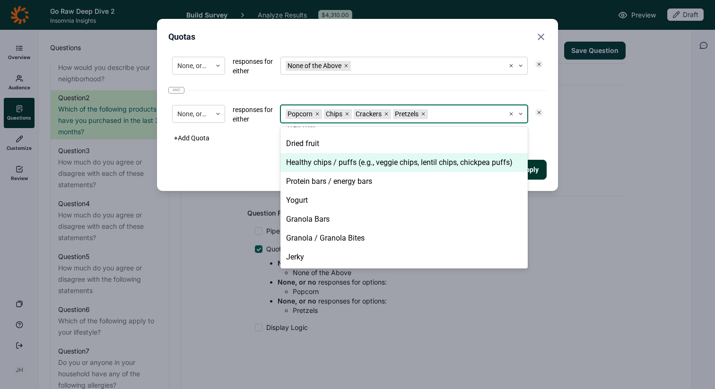
click at [538, 171] on button "Apply" at bounding box center [529, 170] width 33 height 20
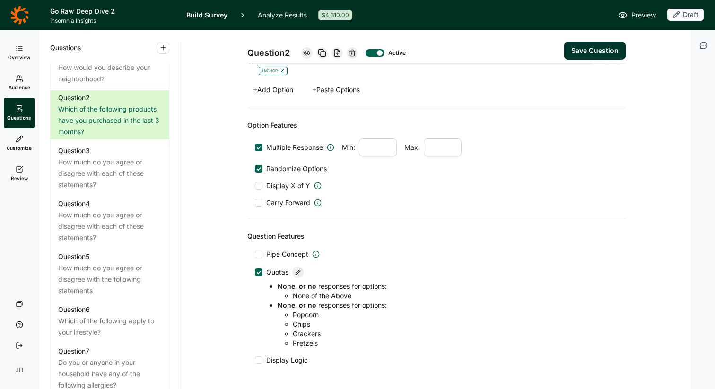
scroll to position [650, 0]
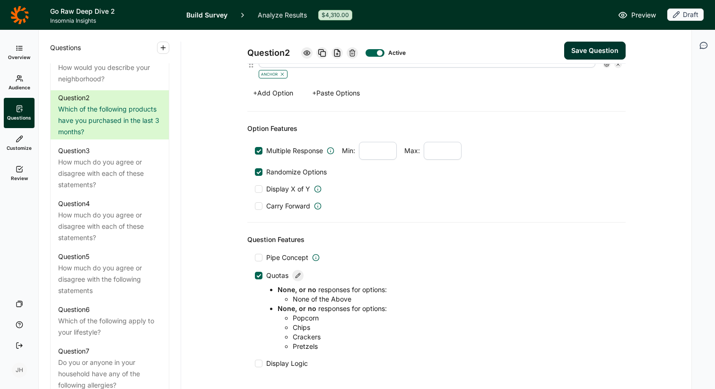
click at [595, 53] on button "Save Question" at bounding box center [594, 51] width 61 height 18
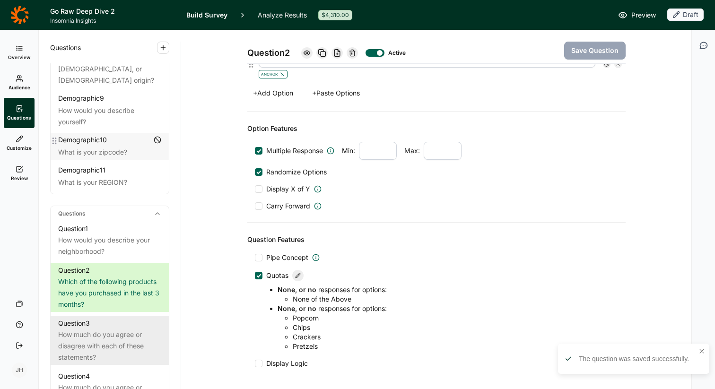
scroll to position [279, 0]
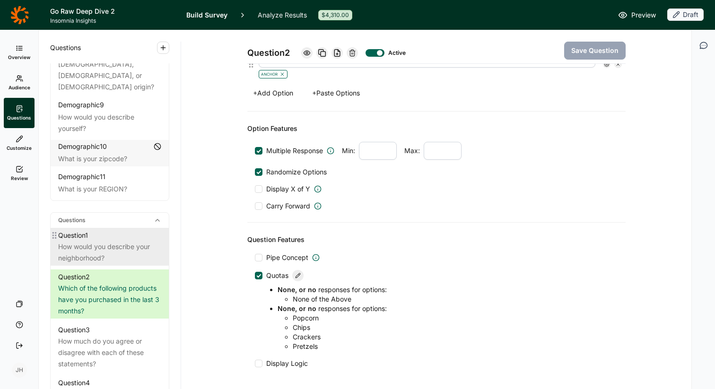
click at [86, 230] on div "Question 1" at bounding box center [73, 235] width 30 height 11
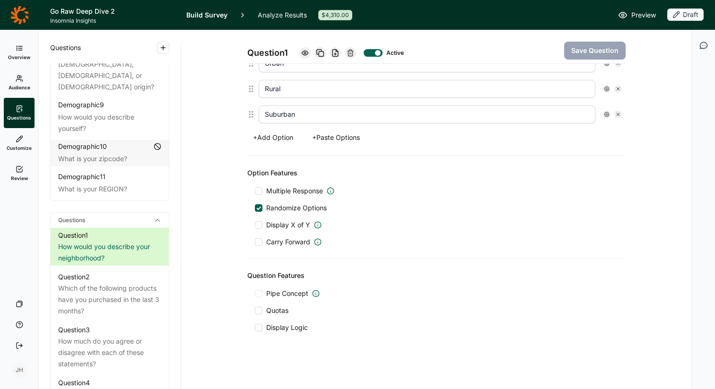
click at [634, 16] on span "Preview" at bounding box center [643, 14] width 25 height 11
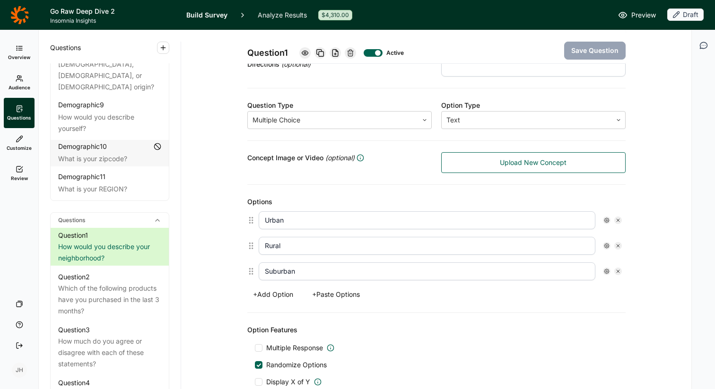
scroll to position [130, 0]
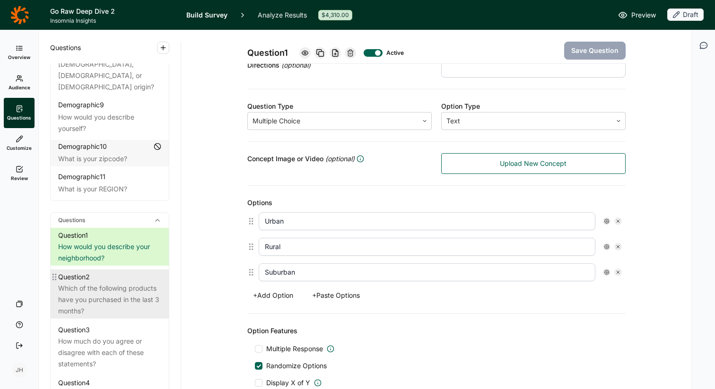
click at [106, 287] on div "Which of the following products have you purchased in the last 3 months?" at bounding box center [109, 300] width 103 height 34
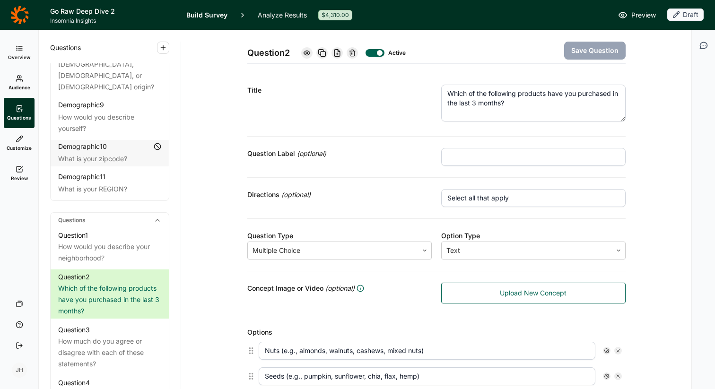
click at [307, 52] on icon at bounding box center [307, 53] width 8 height 8
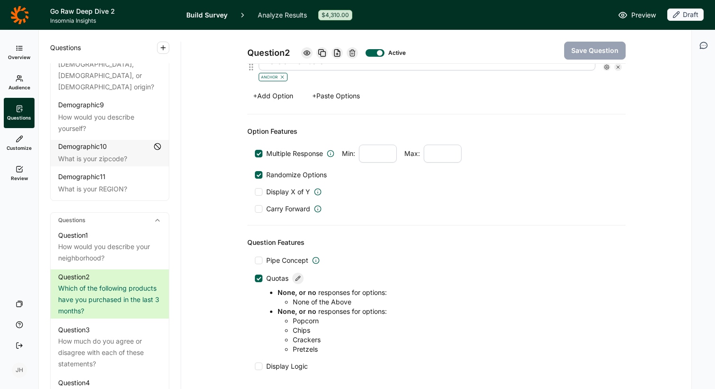
scroll to position [686, 0]
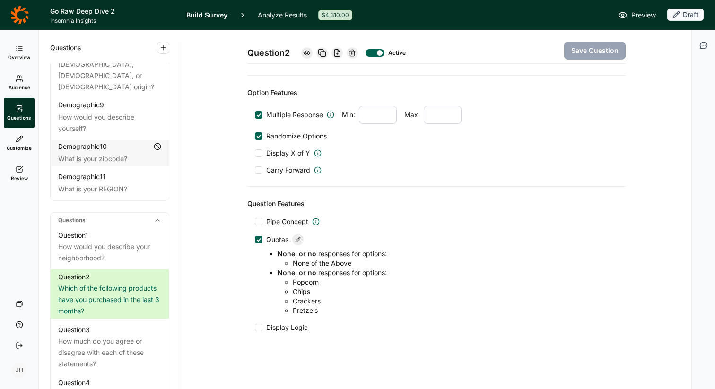
click at [299, 238] on icon at bounding box center [298, 240] width 6 height 6
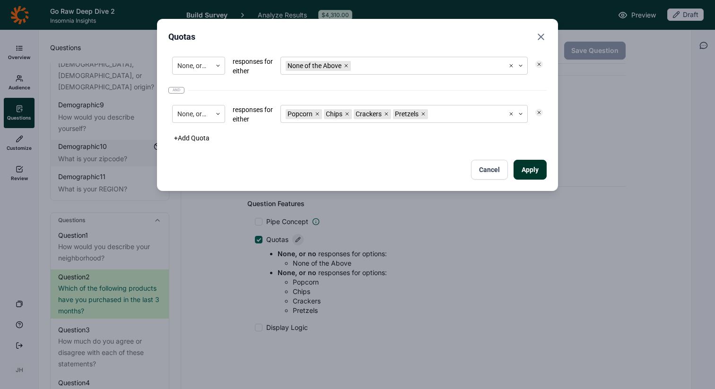
click at [540, 112] on icon at bounding box center [539, 113] width 6 height 6
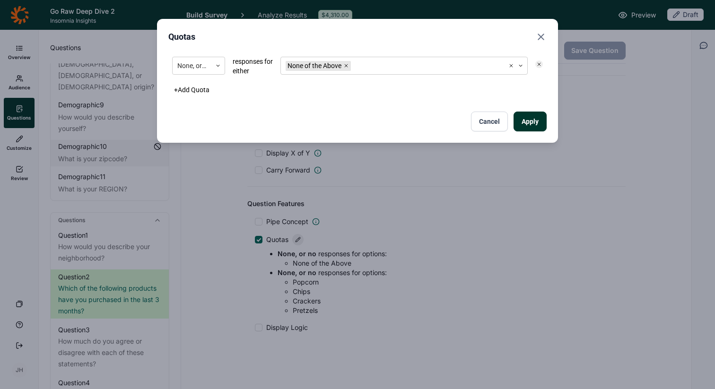
click at [529, 130] on button "Apply" at bounding box center [529, 122] width 33 height 20
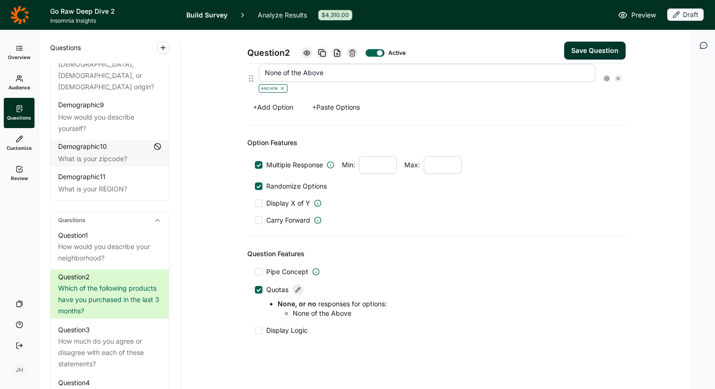
scroll to position [634, 0]
click at [258, 186] on div at bounding box center [258, 187] width 5 height 5
click at [255, 187] on input "Randomize Options" at bounding box center [255, 187] width 0 height 0
click at [258, 186] on div at bounding box center [259, 187] width 8 height 8
click at [255, 187] on input "Randomize Options" at bounding box center [255, 187] width 0 height 0
